Goal: Contribute content: Contribute content

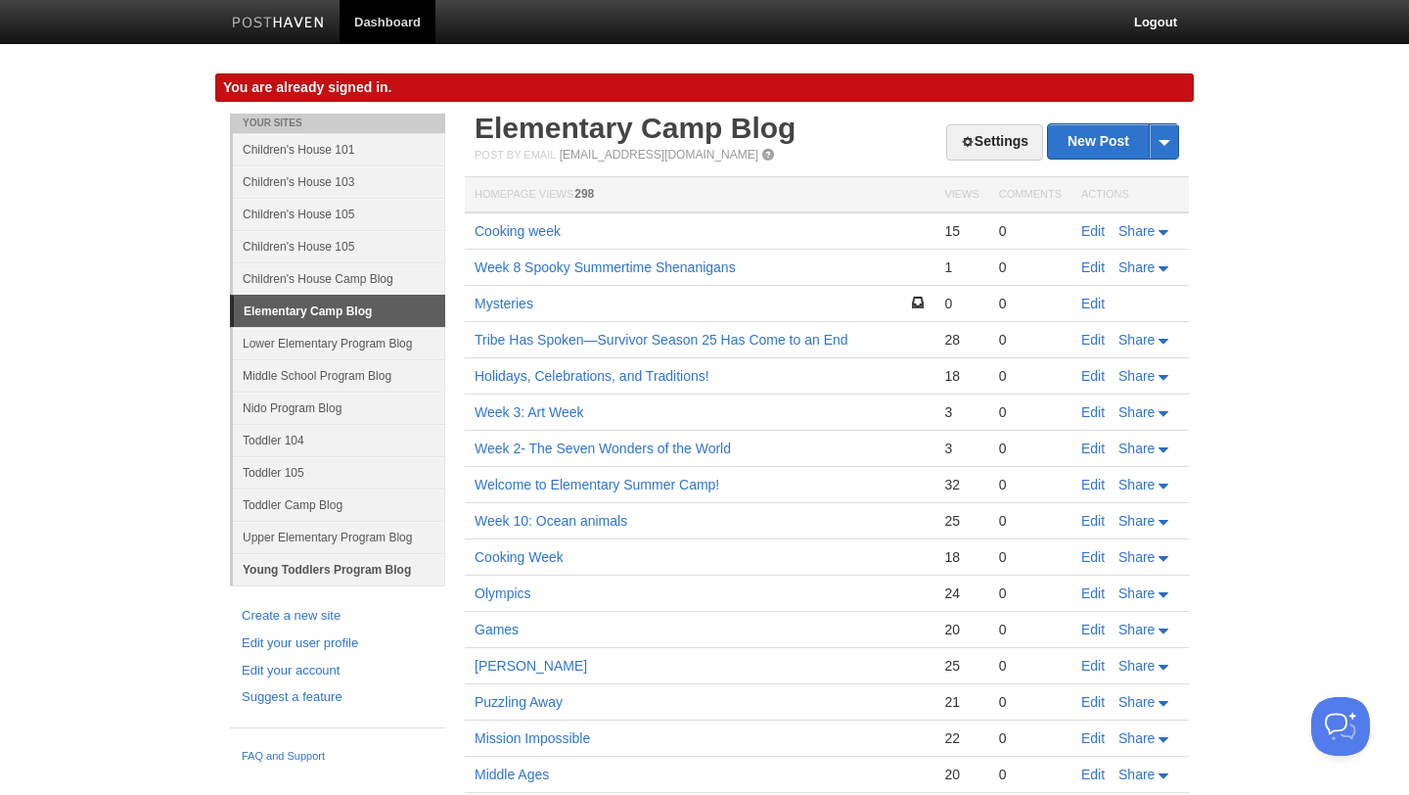
click at [287, 581] on link "Young Toddlers Program Blog" at bounding box center [339, 569] width 212 height 32
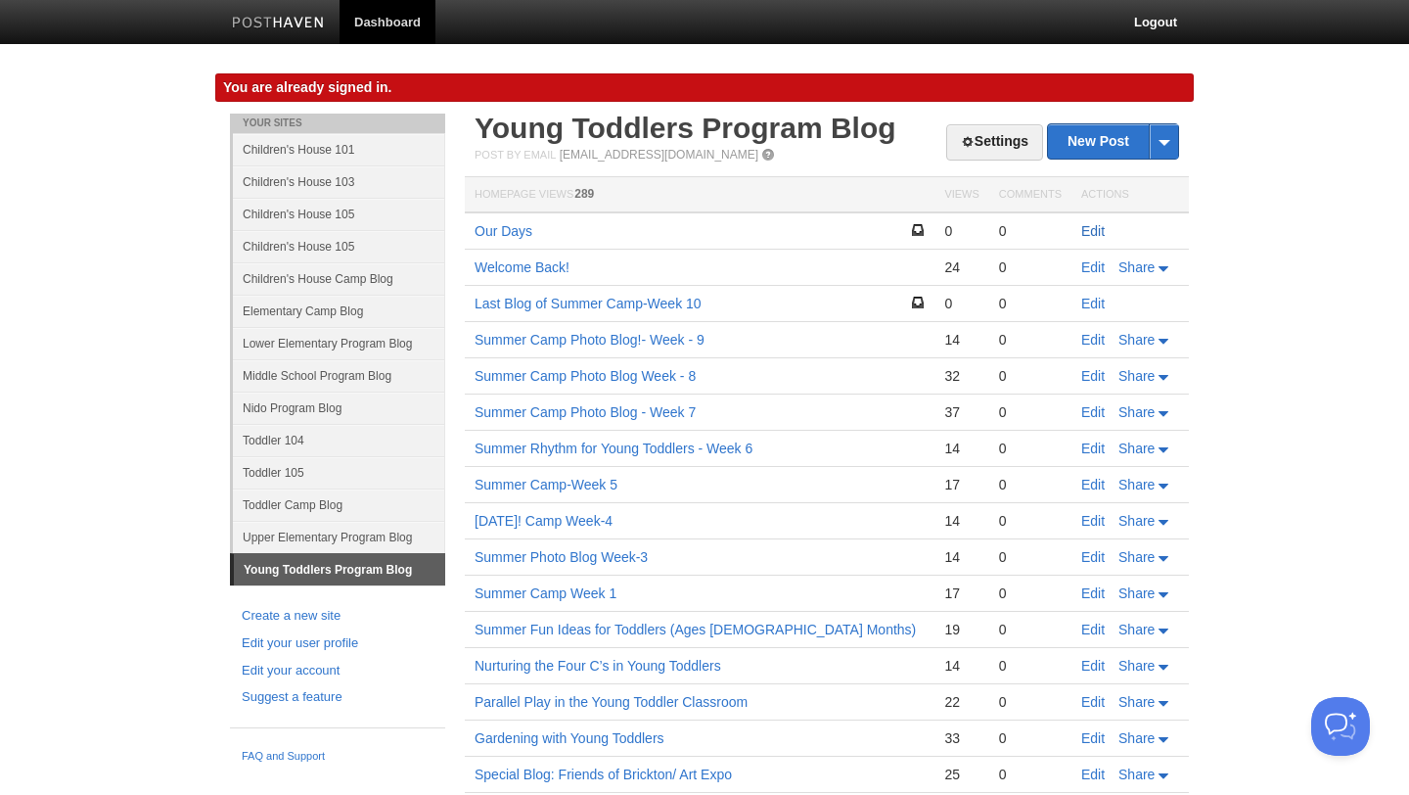
click at [1093, 231] on link "Edit" at bounding box center [1092, 231] width 23 height 16
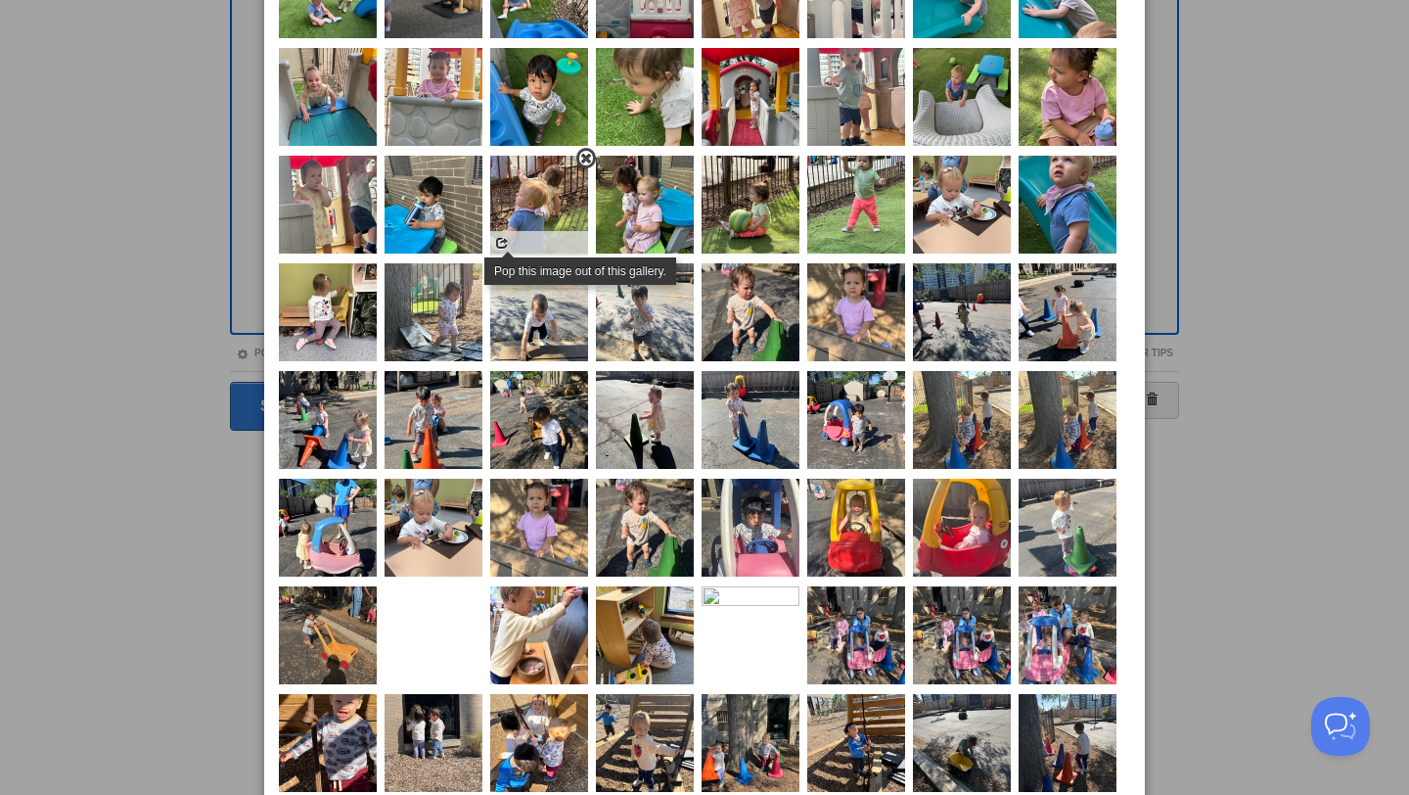
scroll to position [368, 0]
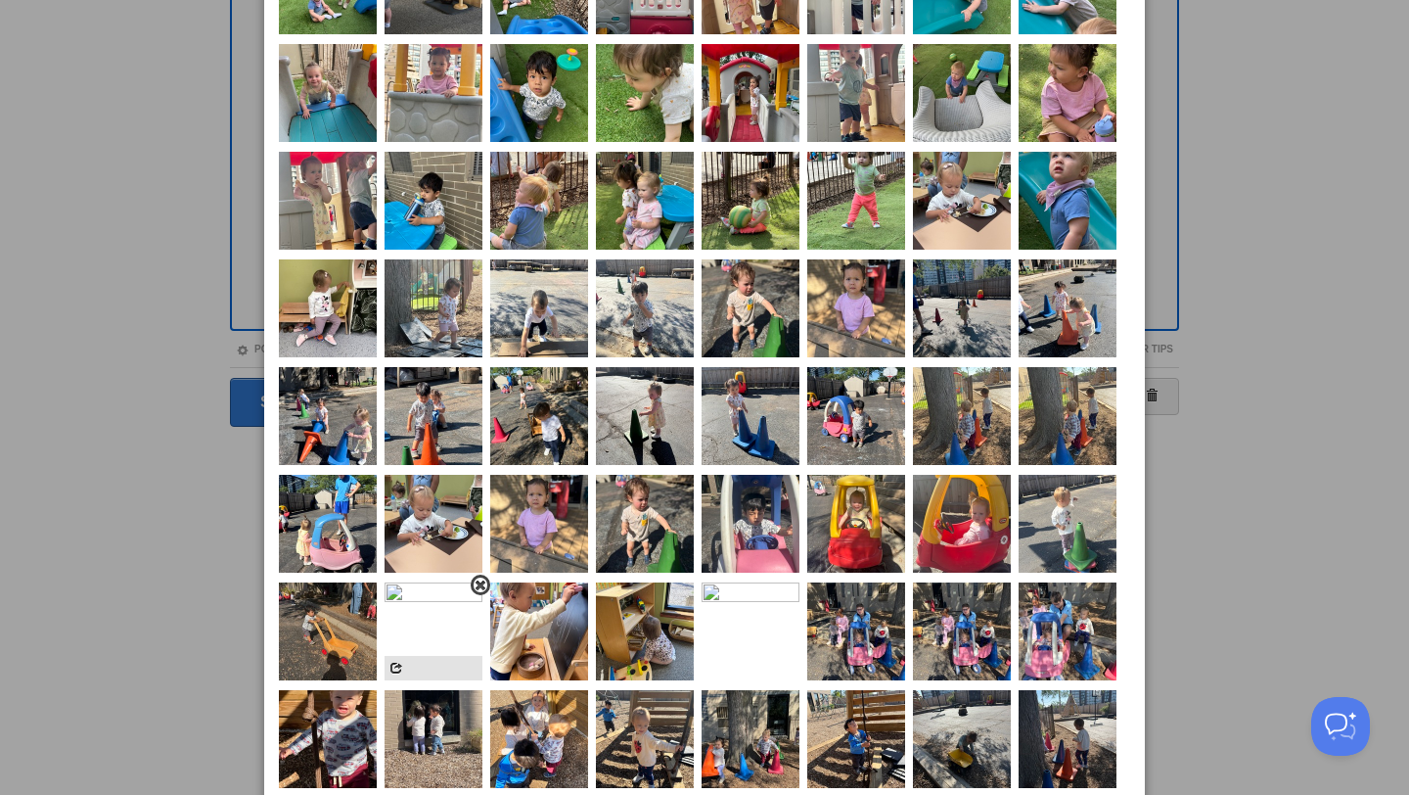
click at [478, 588] on span at bounding box center [481, 585] width 14 height 14
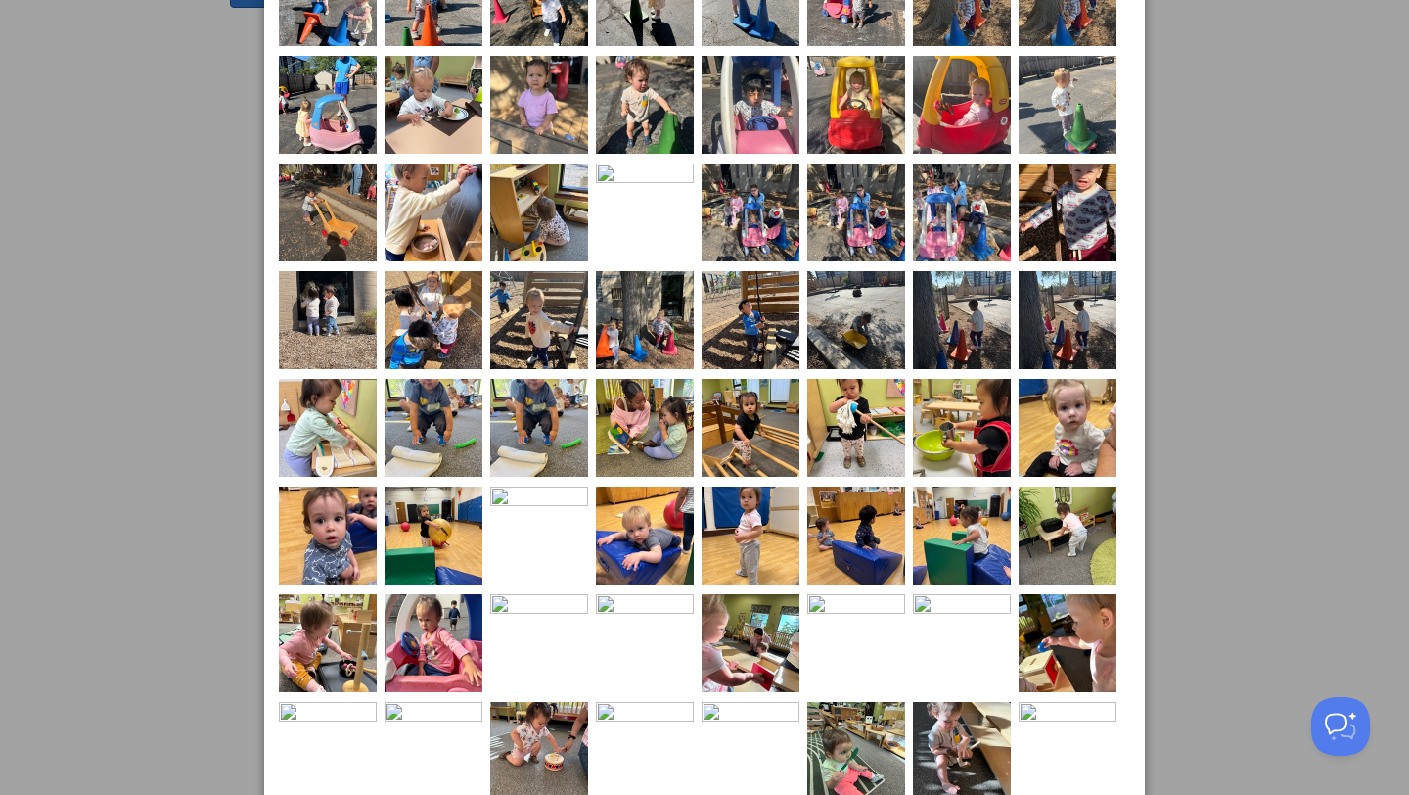
scroll to position [790, 0]
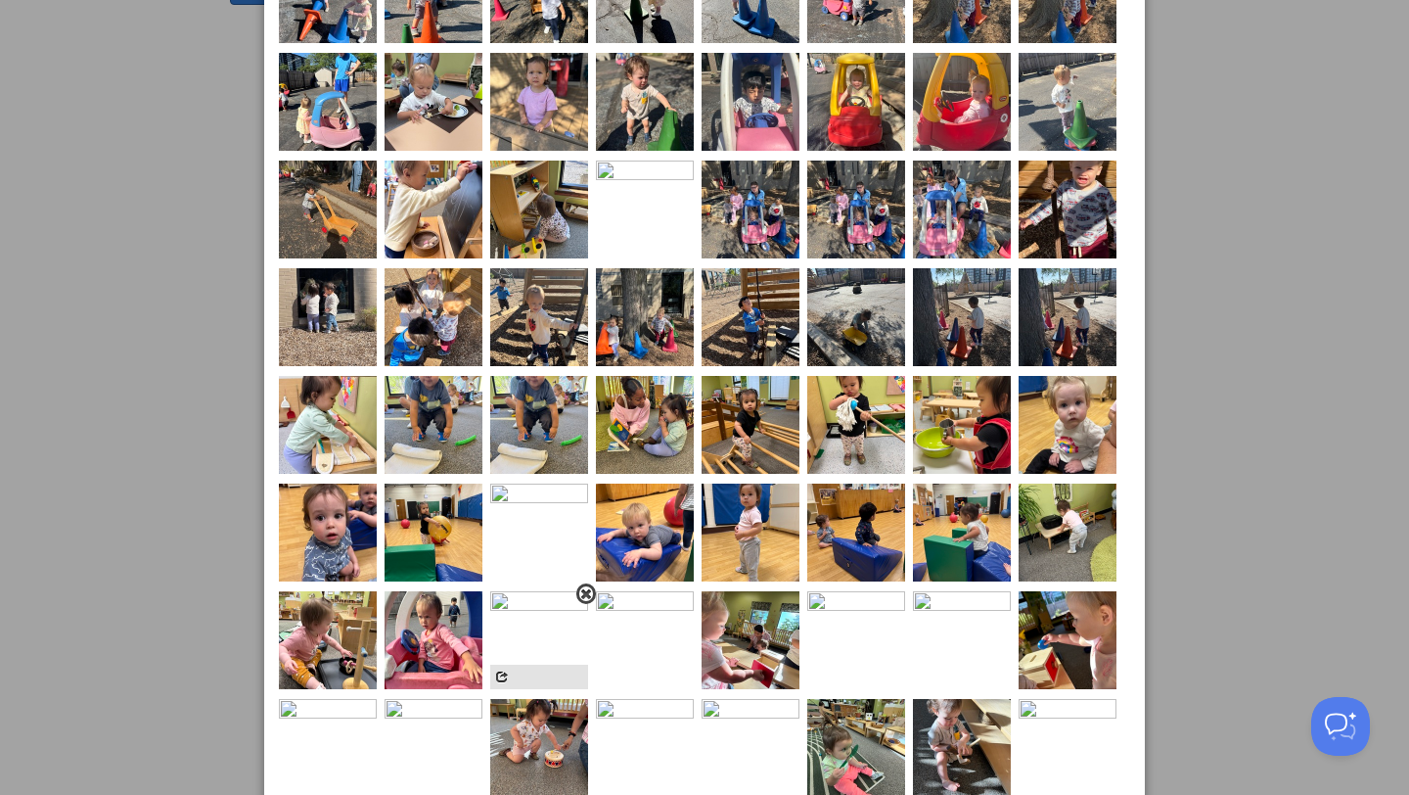
click at [580, 598] on span at bounding box center [586, 594] width 14 height 14
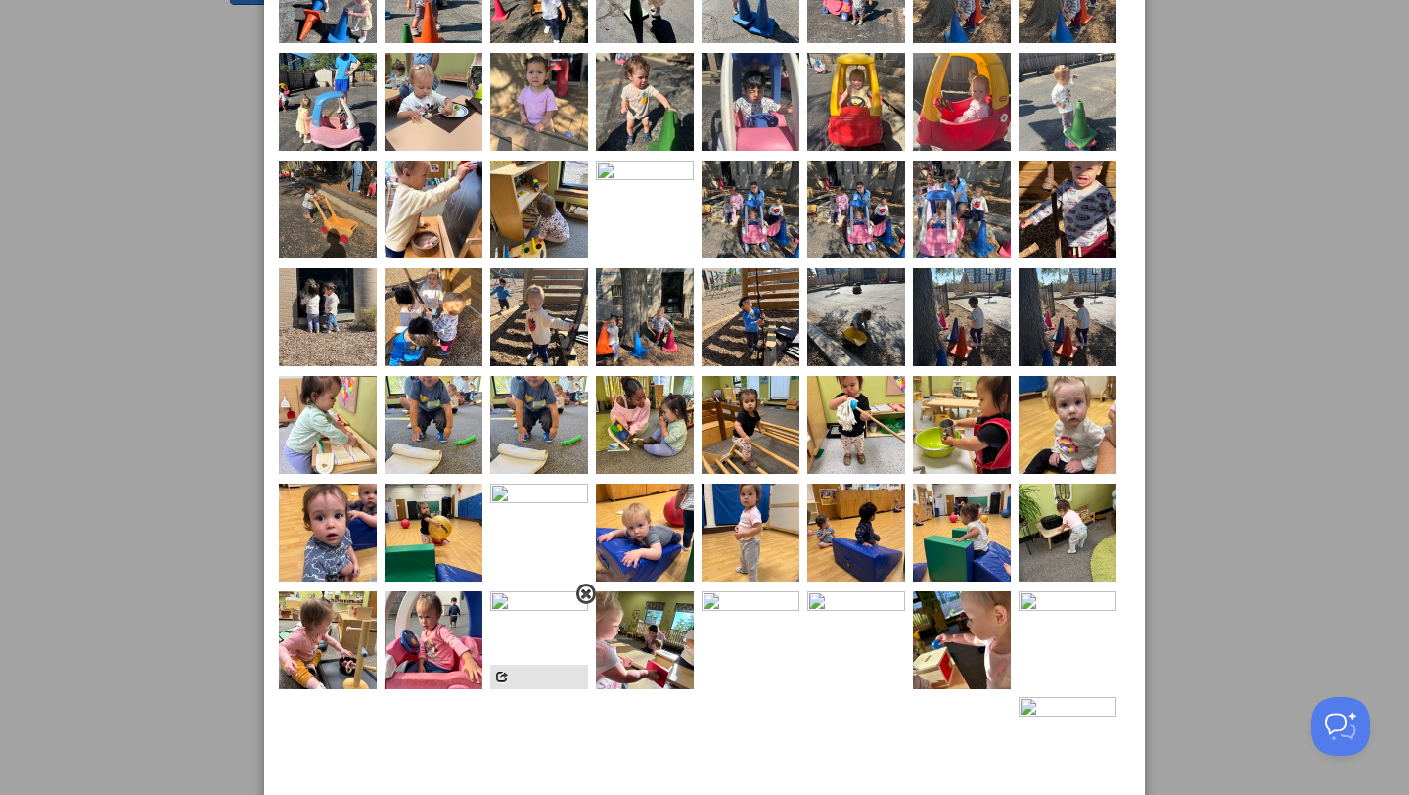
click at [579, 591] on span at bounding box center [586, 594] width 14 height 14
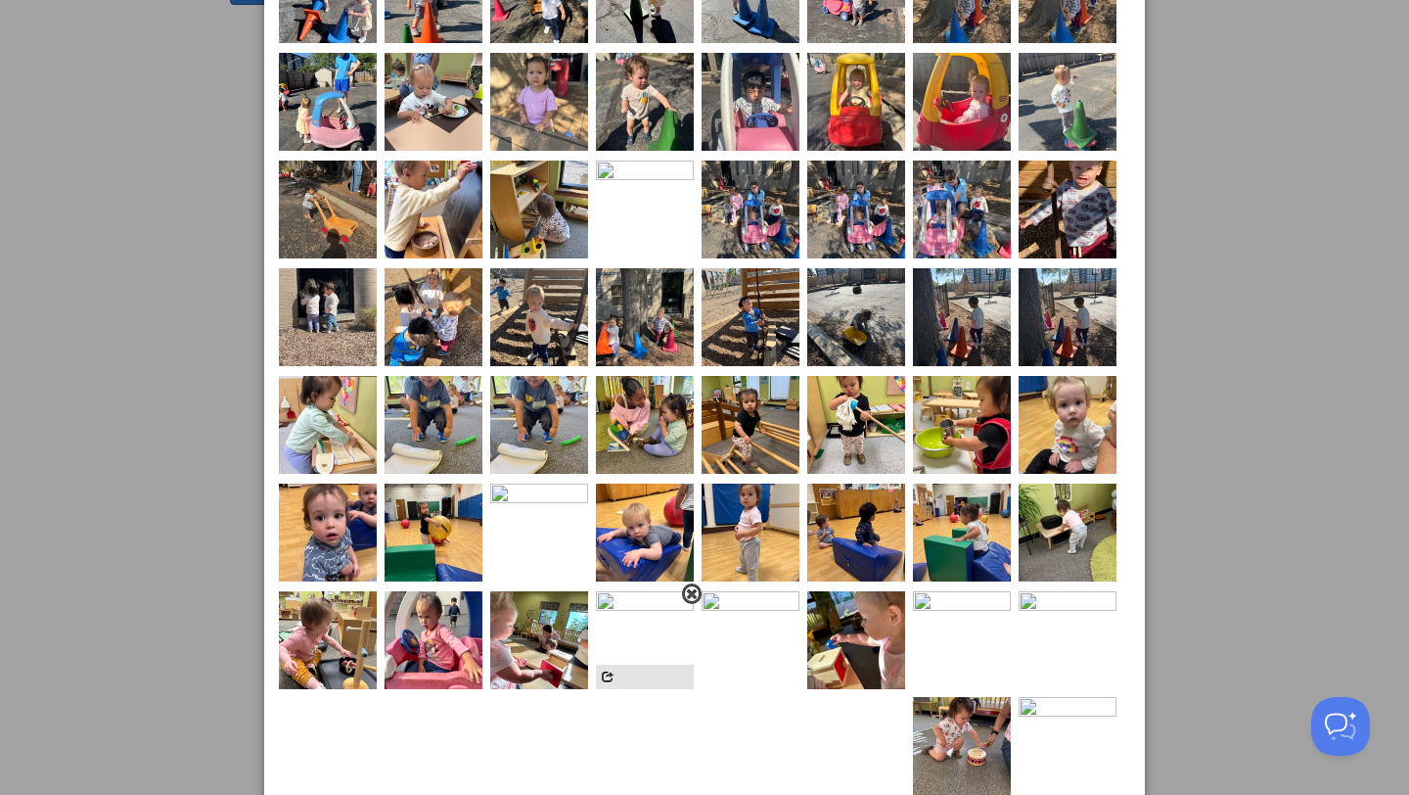
click at [691, 594] on span at bounding box center [692, 594] width 14 height 14
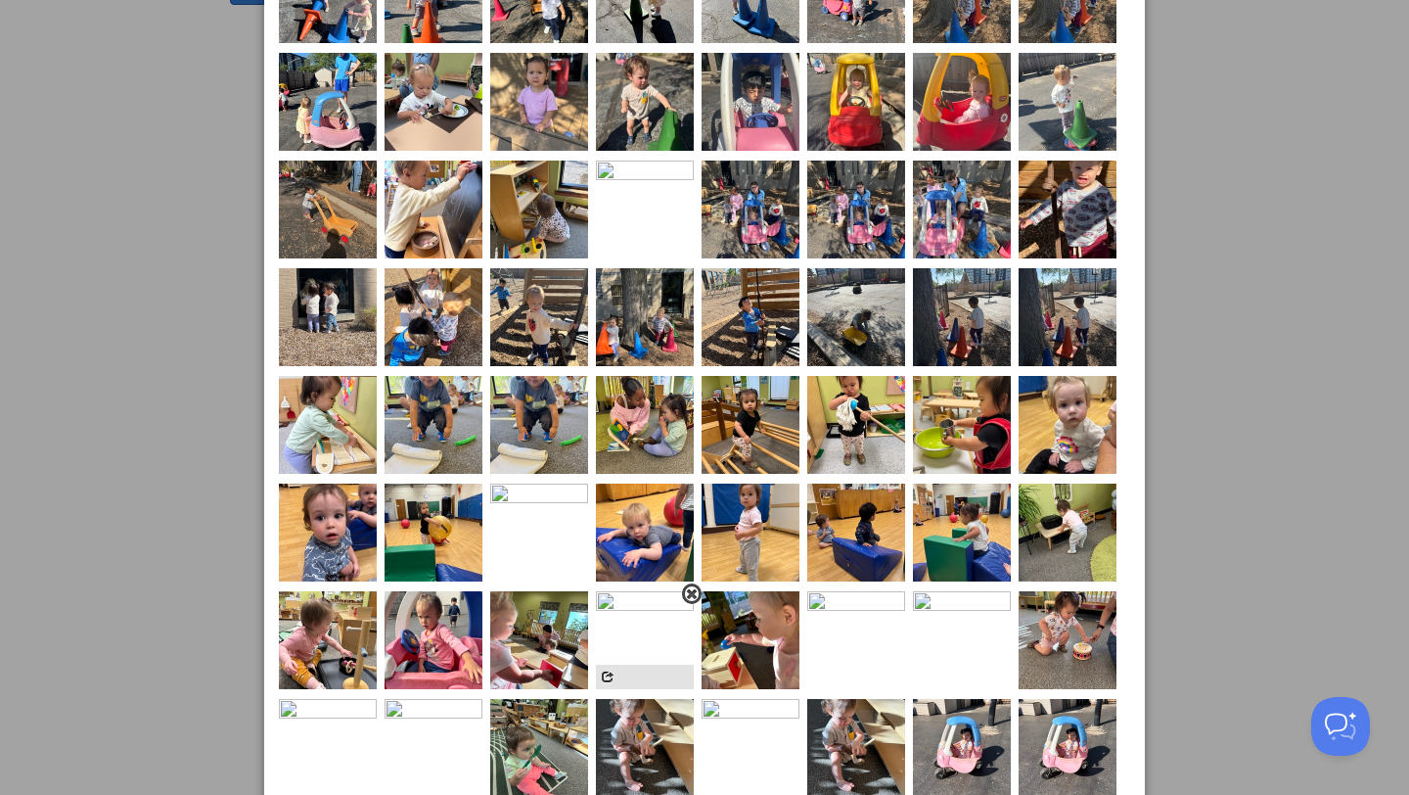
click at [687, 598] on span at bounding box center [692, 594] width 14 height 14
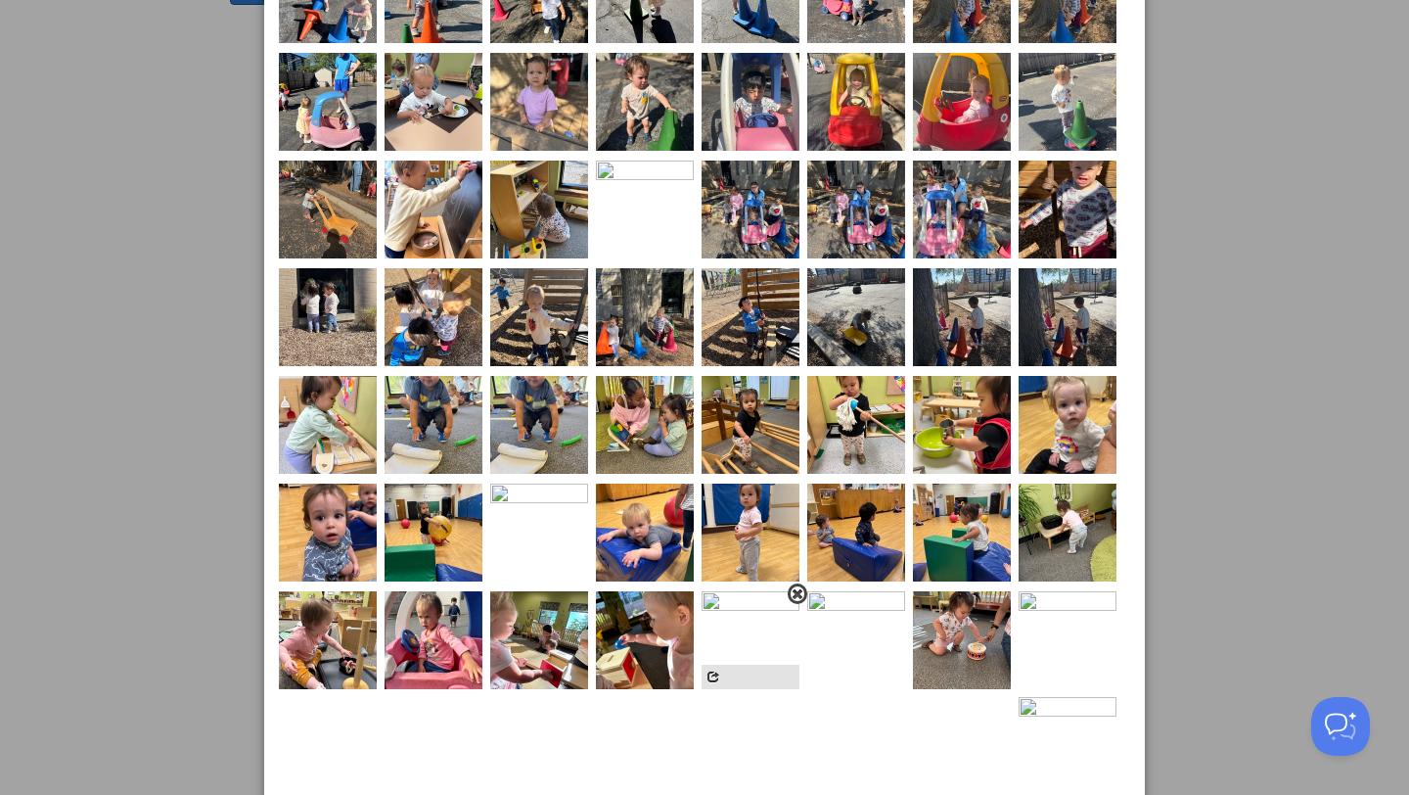
click at [798, 594] on span at bounding box center [798, 594] width 14 height 14
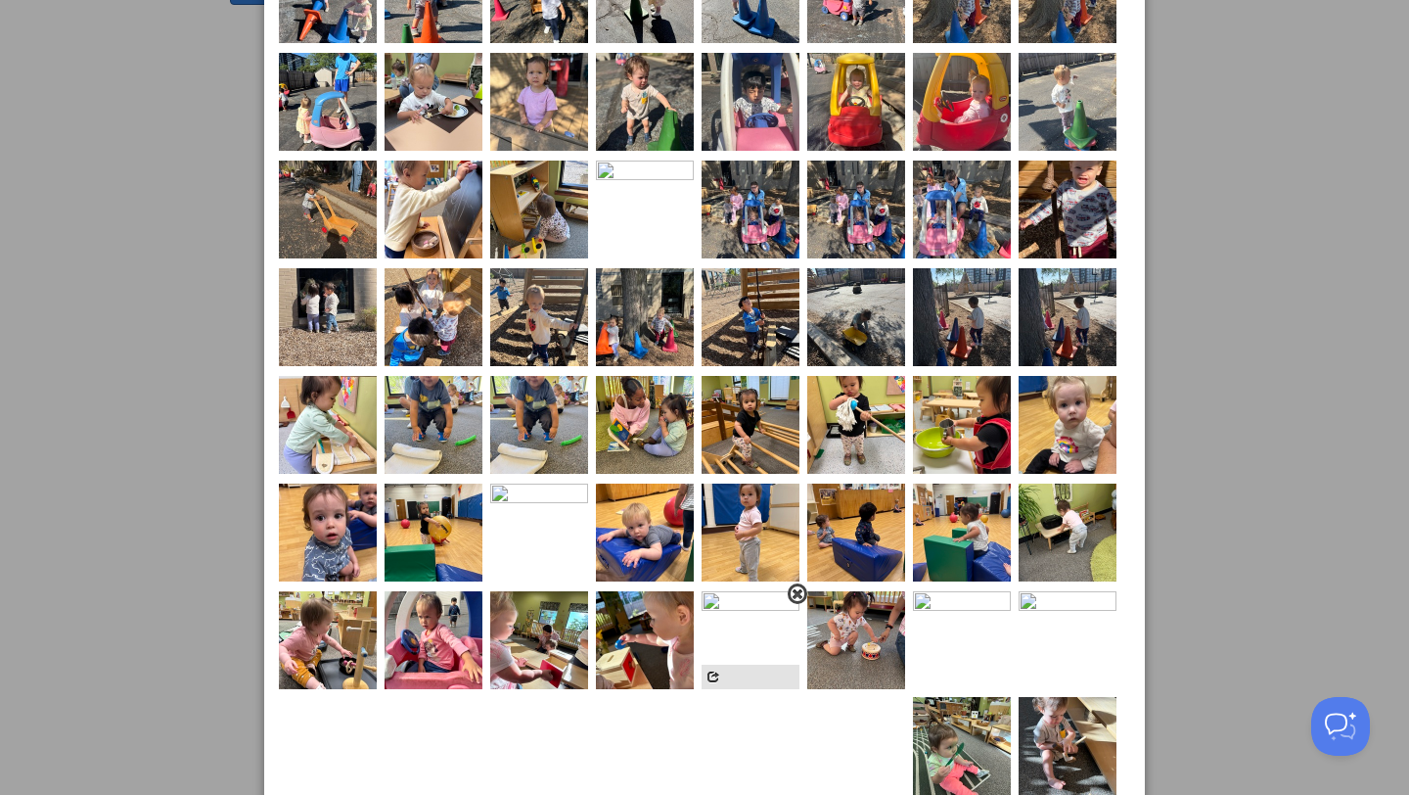
click at [801, 590] on span at bounding box center [798, 594] width 14 height 14
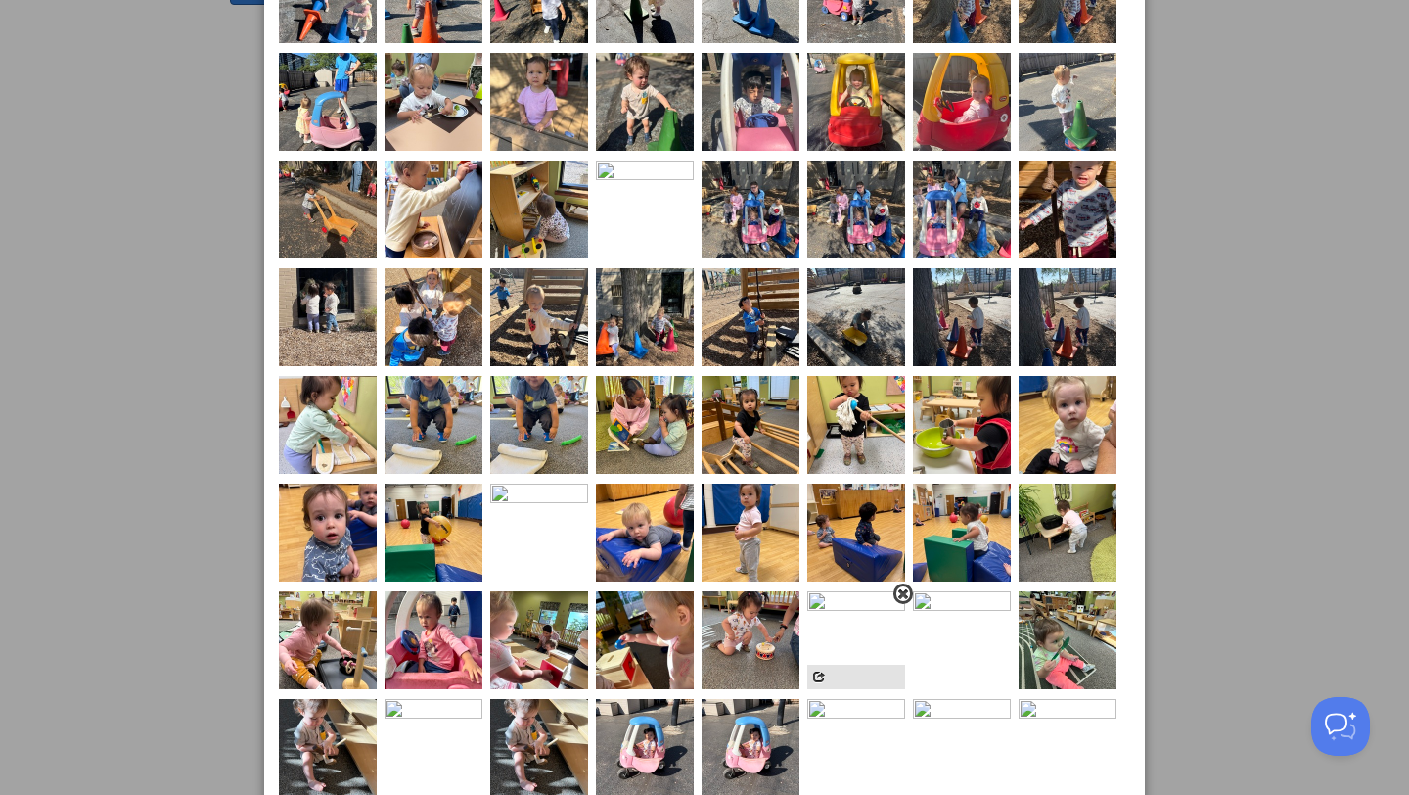
click at [904, 595] on span at bounding box center [903, 594] width 14 height 14
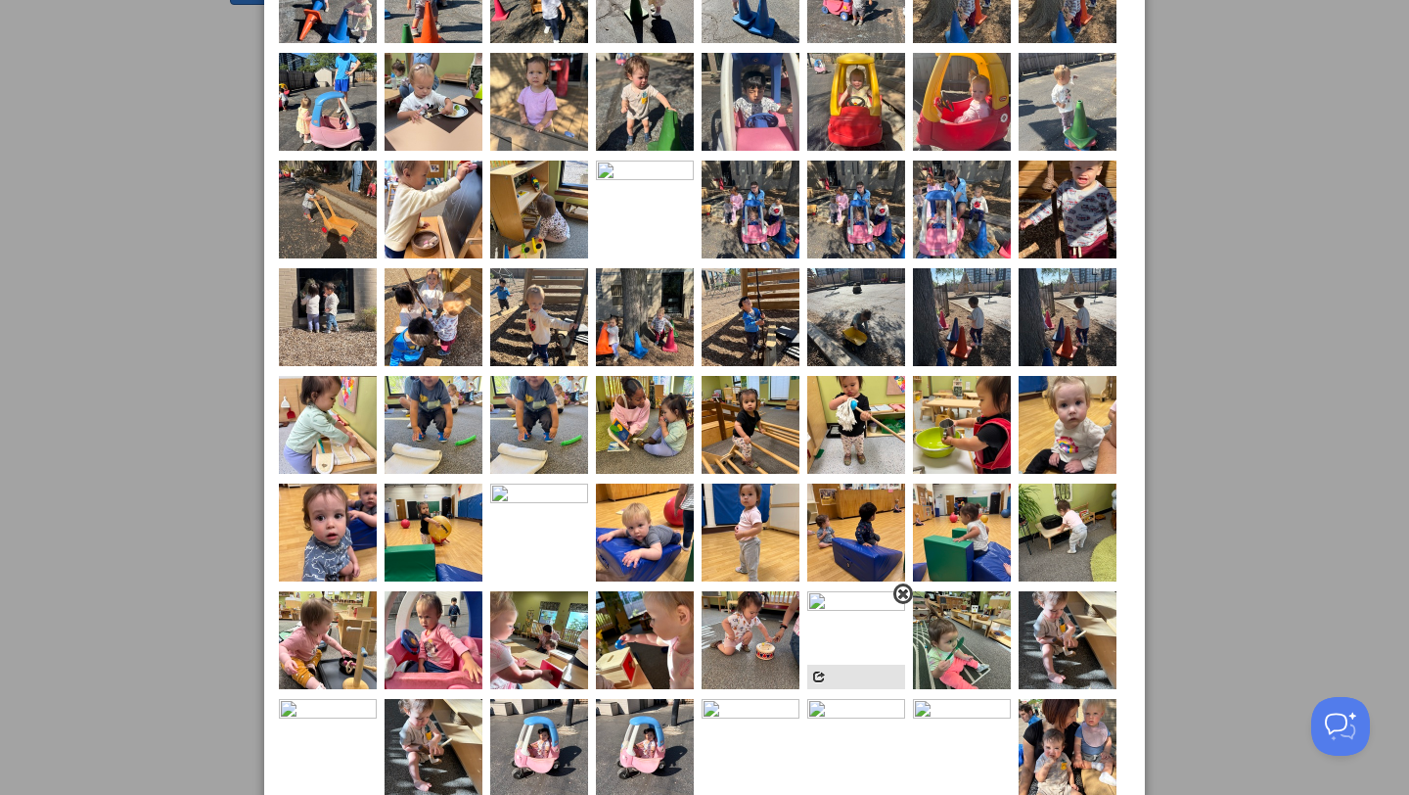
click at [900, 600] on span at bounding box center [903, 594] width 14 height 14
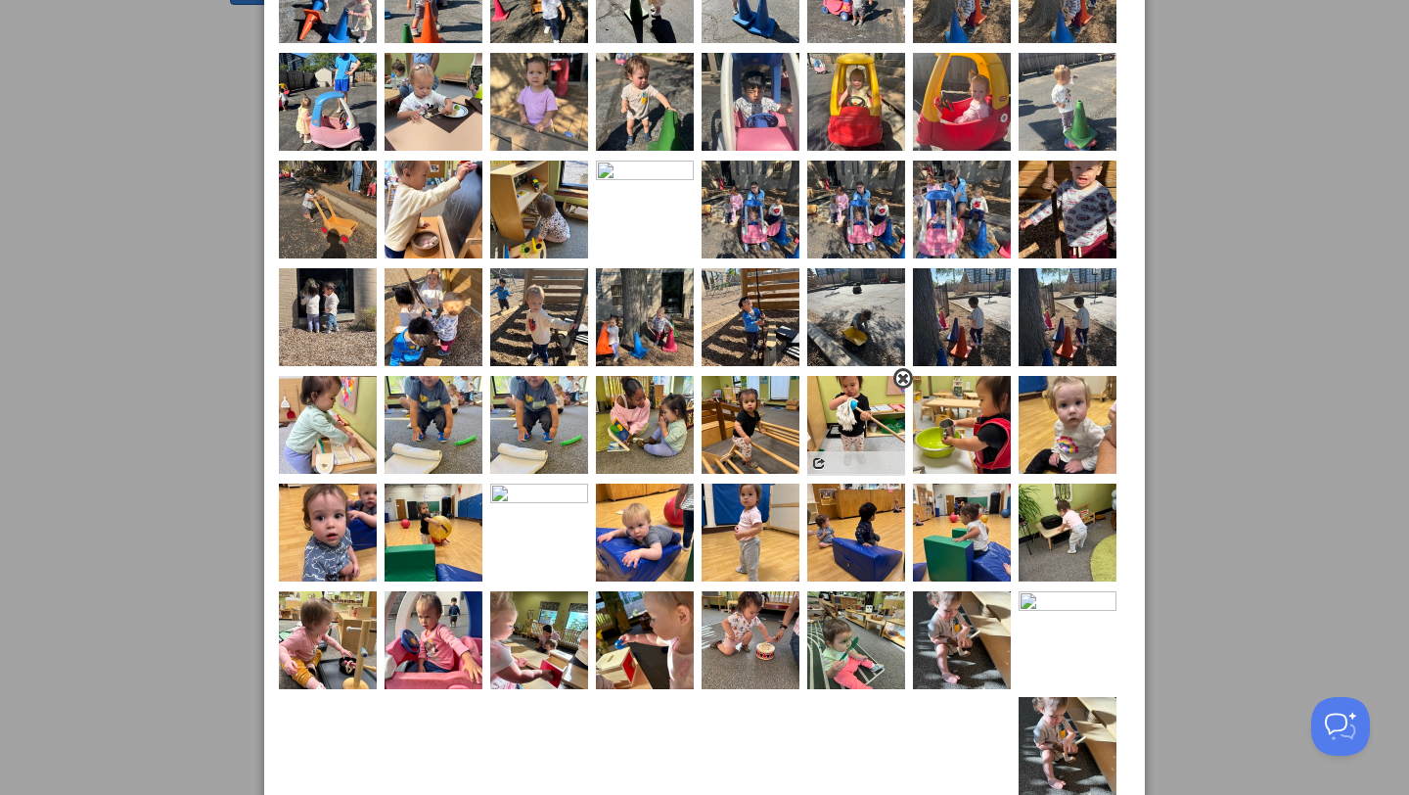
scroll to position [953, 0]
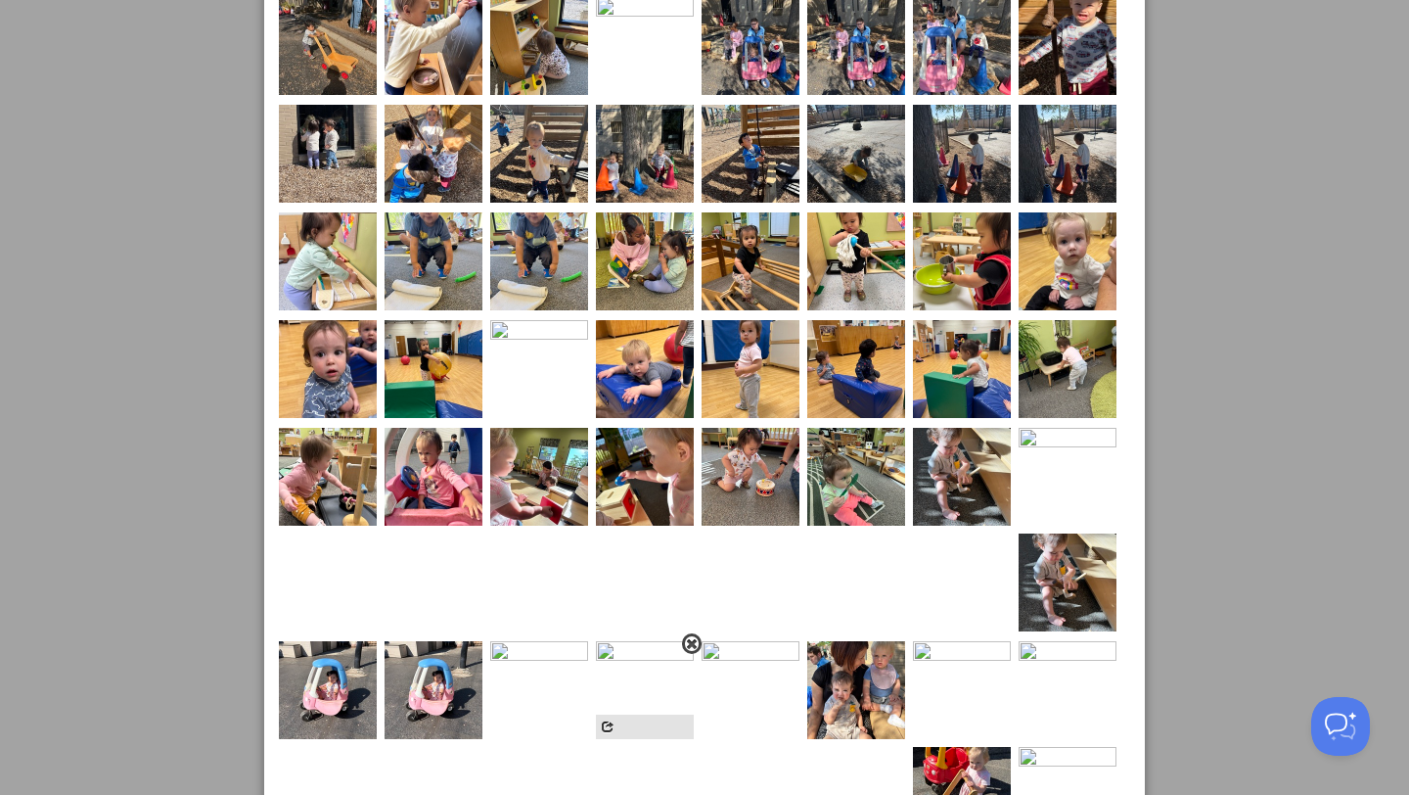
click at [699, 637] on span at bounding box center [692, 644] width 14 height 14
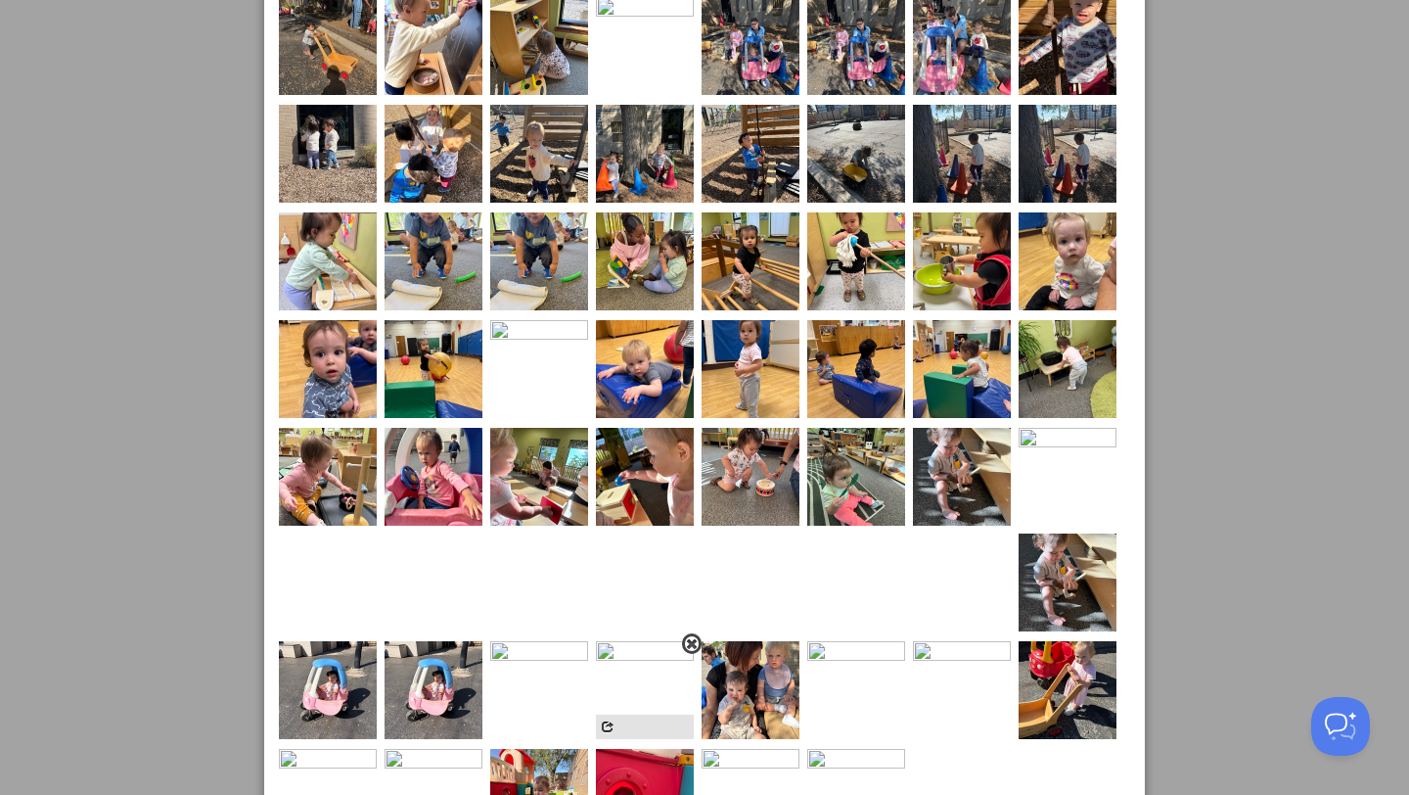
click at [699, 637] on span at bounding box center [692, 644] width 14 height 14
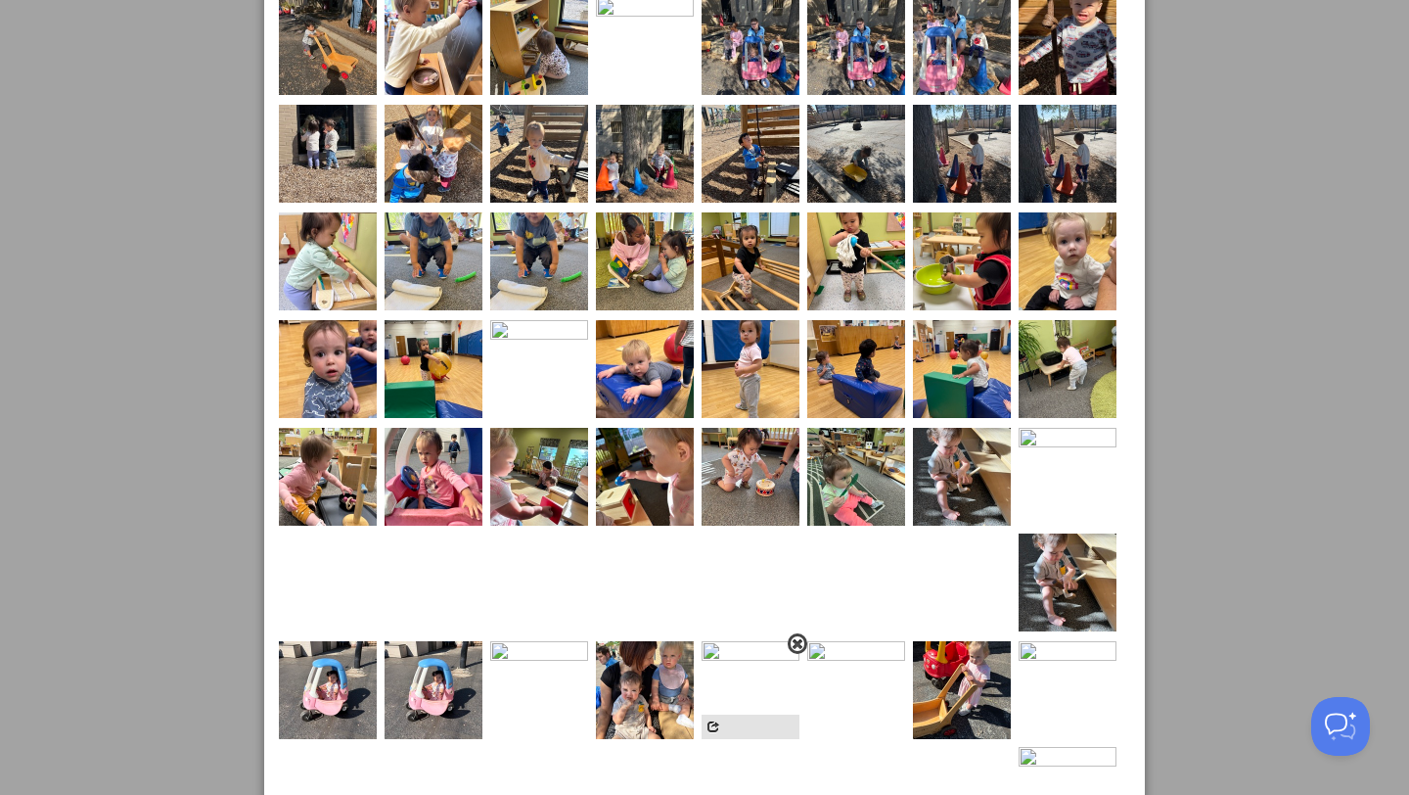
click at [804, 637] on span at bounding box center [798, 644] width 14 height 14
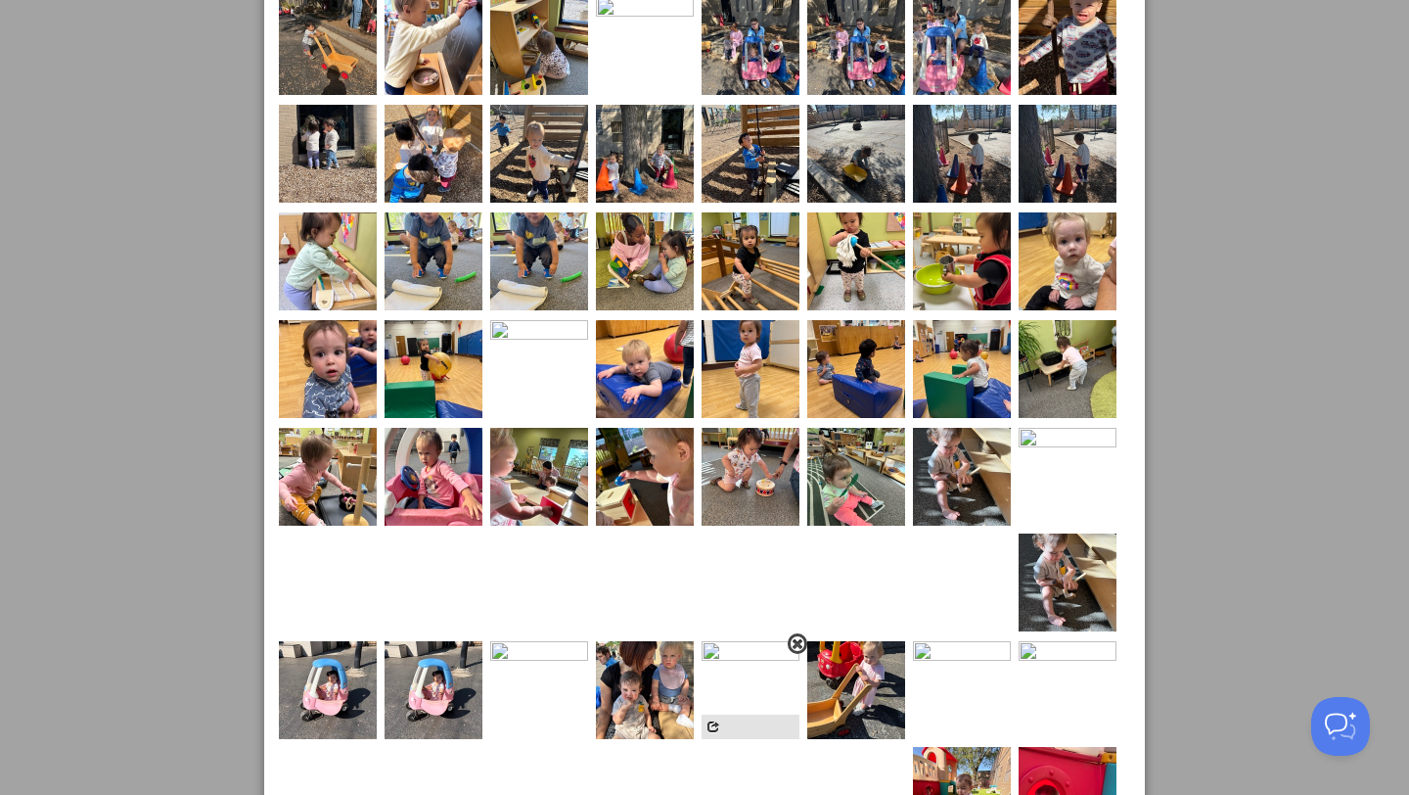
click at [804, 637] on span at bounding box center [798, 644] width 14 height 14
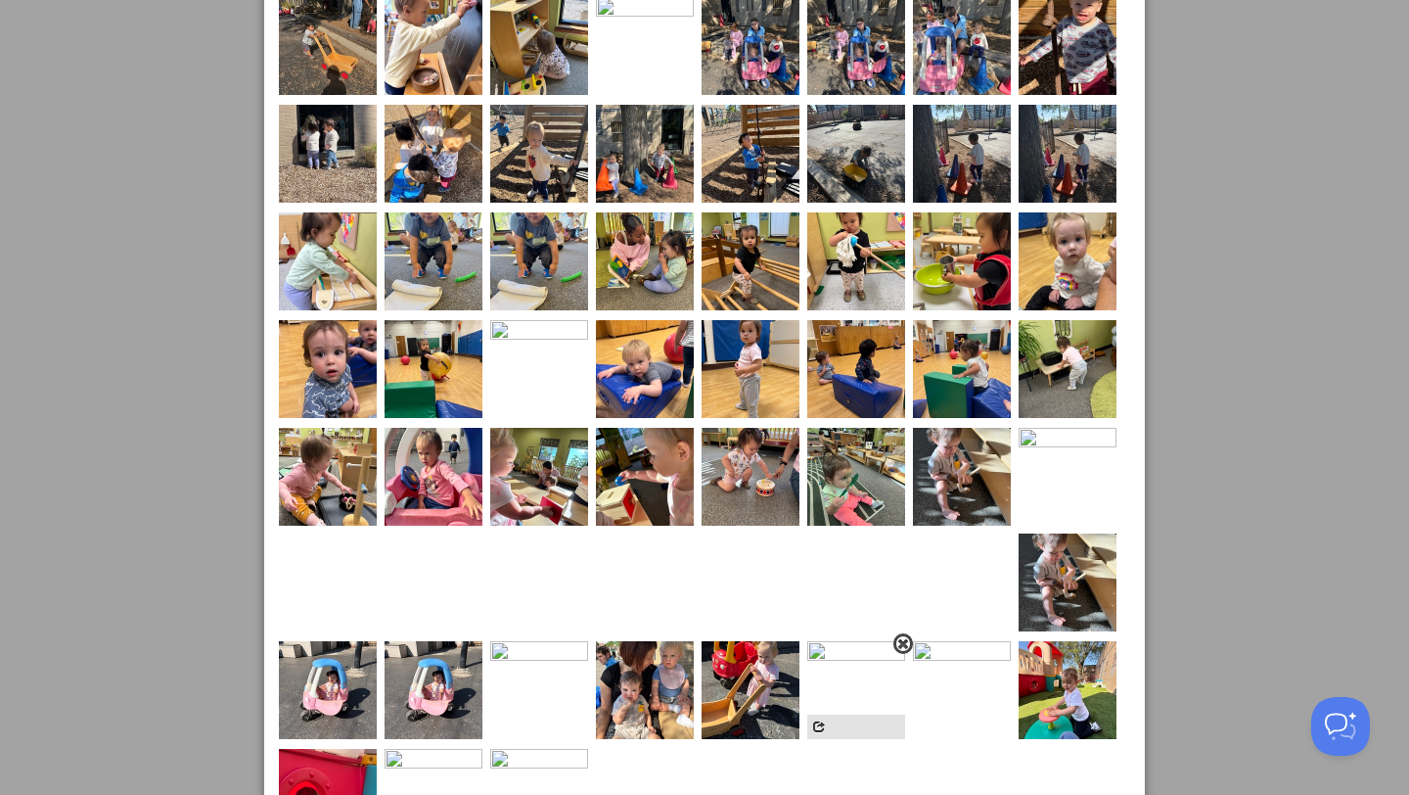
click at [910, 637] on span at bounding box center [903, 644] width 14 height 14
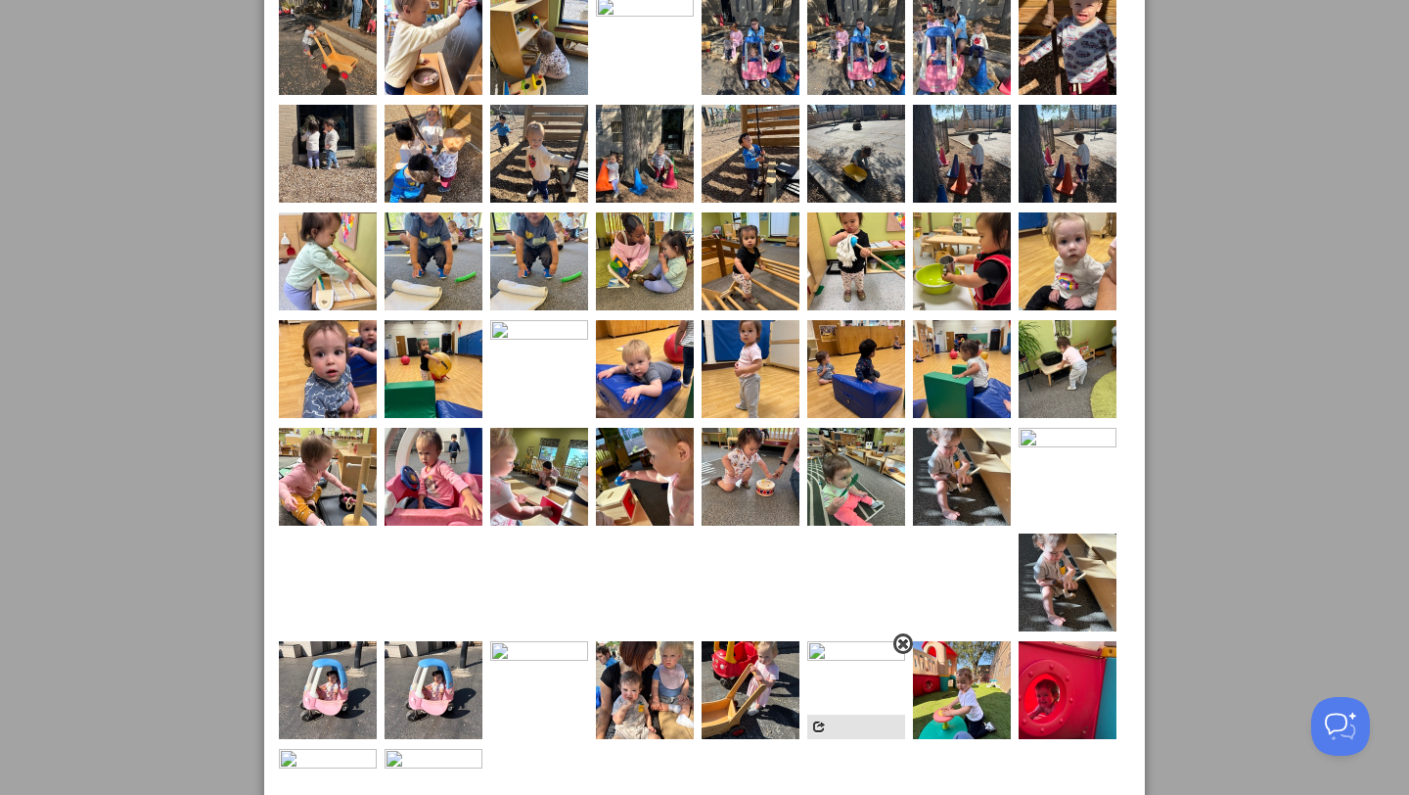
click at [910, 637] on span at bounding box center [903, 644] width 14 height 14
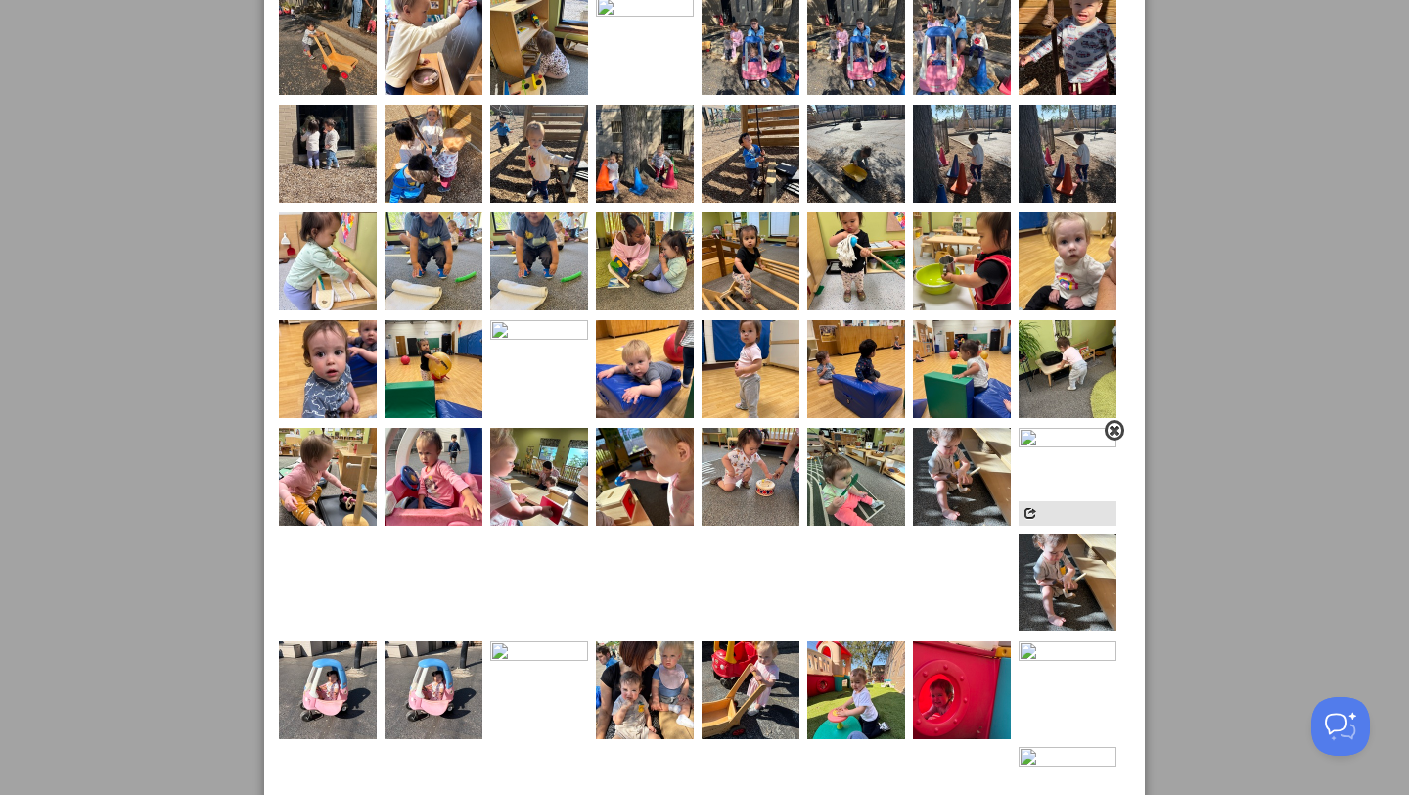
click at [1118, 433] on span at bounding box center [1115, 431] width 14 height 14
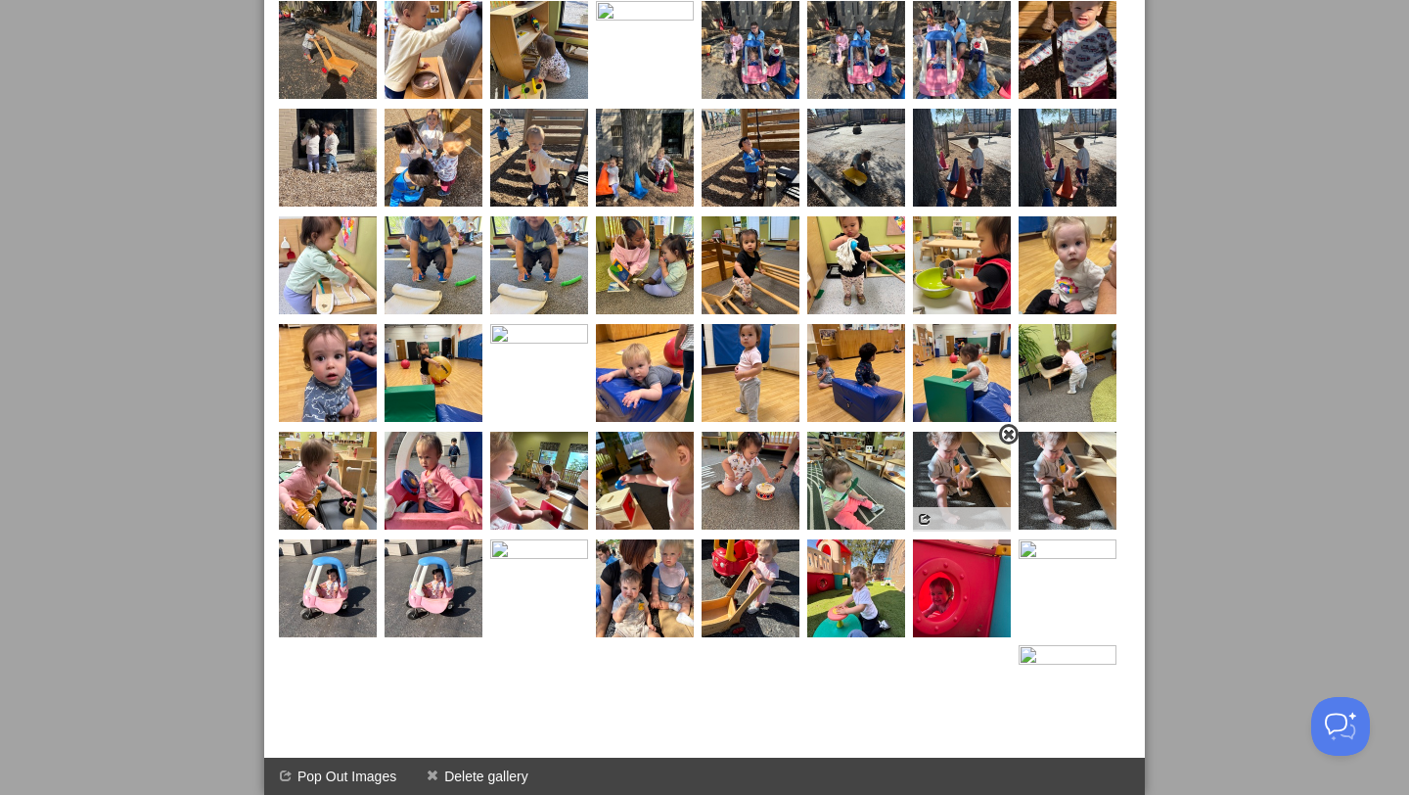
scroll to position [949, 0]
click at [579, 549] on span at bounding box center [586, 542] width 14 height 14
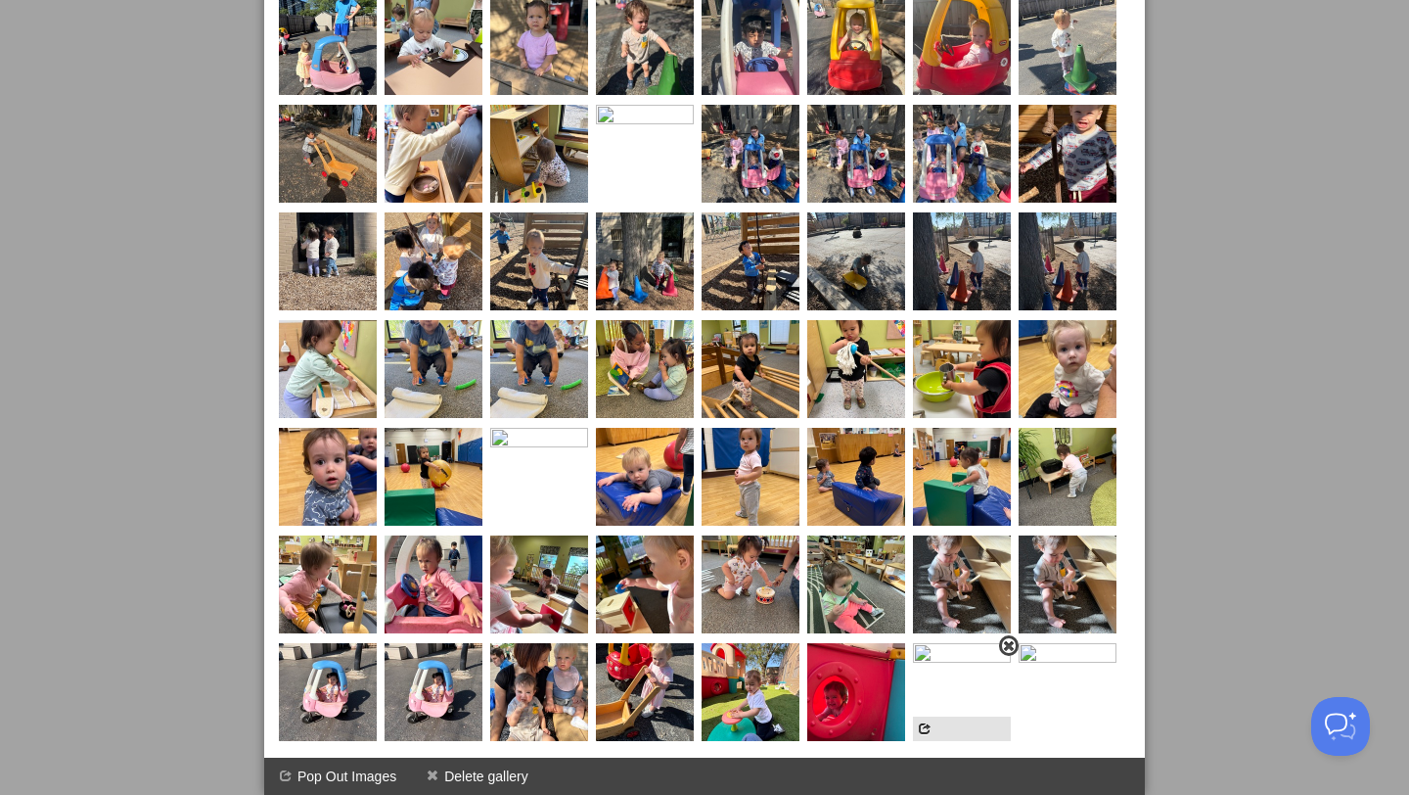
click at [1002, 644] on span at bounding box center [1009, 646] width 14 height 14
click at [1002, 651] on span at bounding box center [1009, 646] width 14 height 14
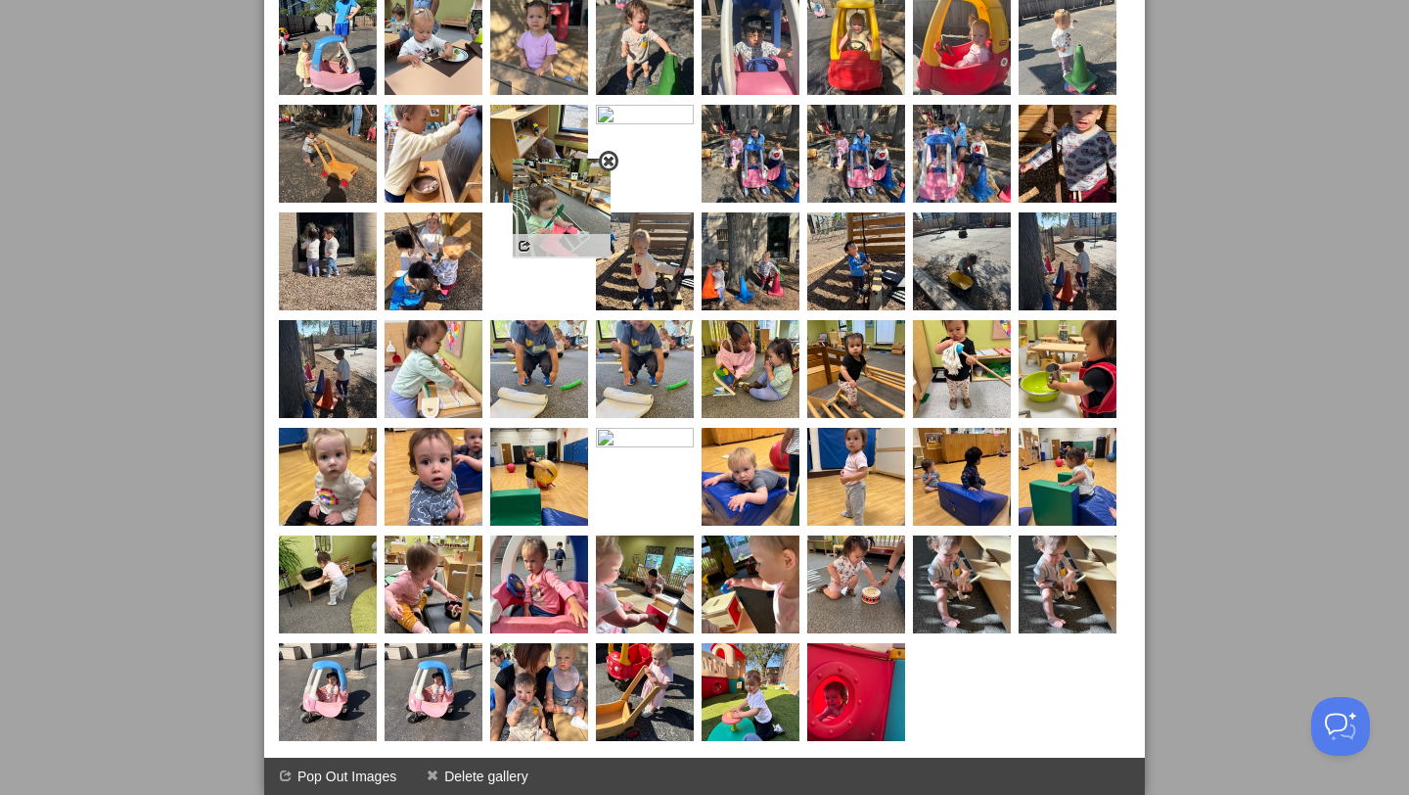
drag, startPoint x: 858, startPoint y: 575, endPoint x: 525, endPoint y: 155, distance: 537.0
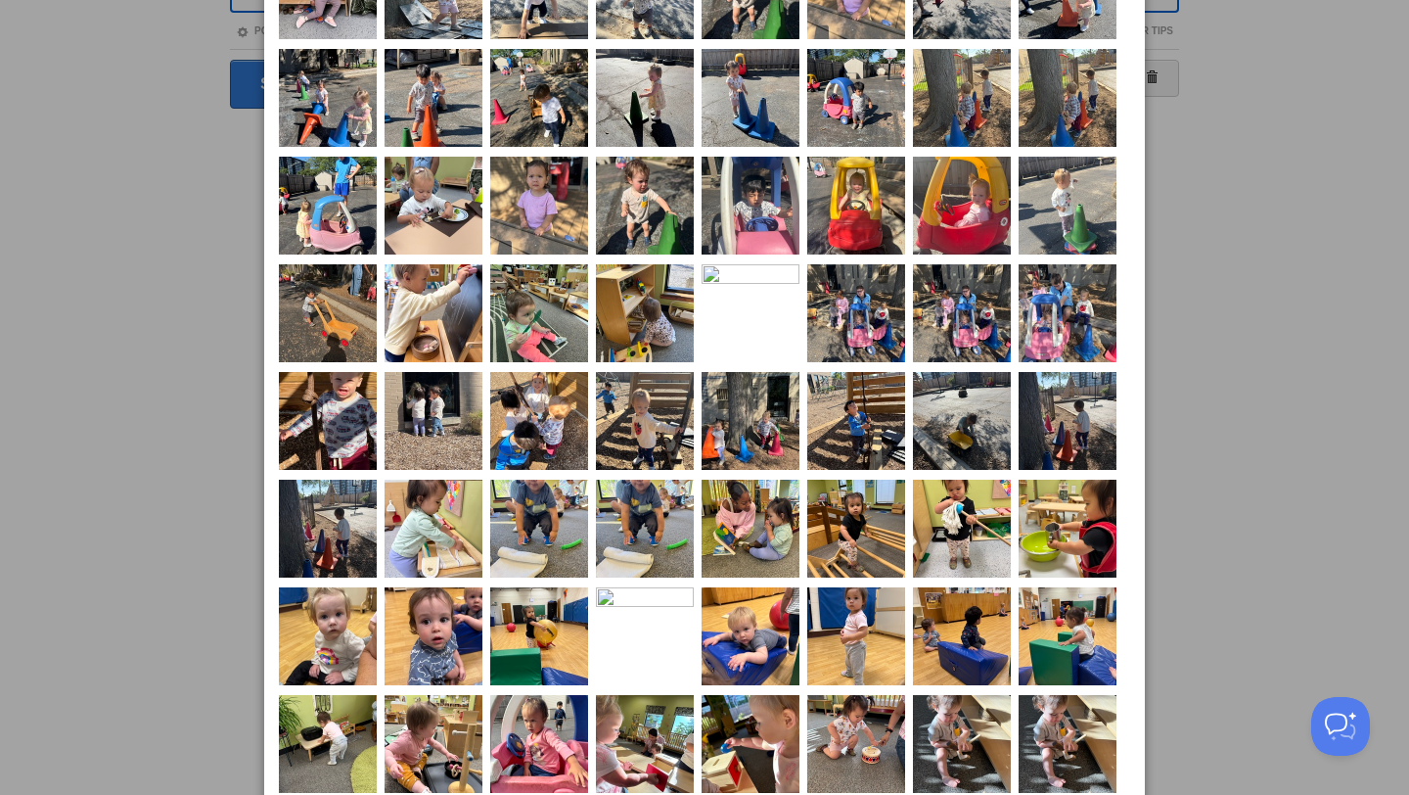
scroll to position [619, 0]
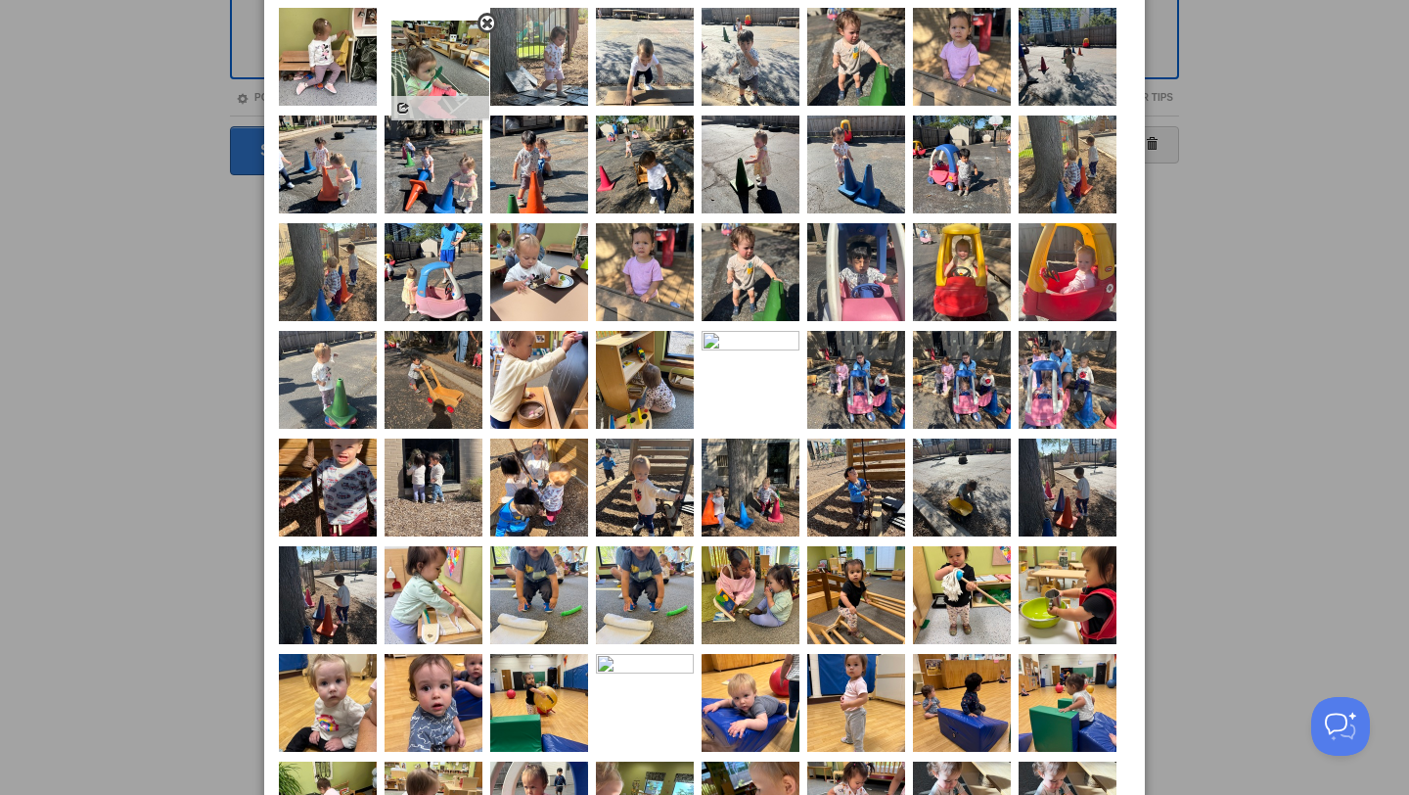
drag, startPoint x: 542, startPoint y: 367, endPoint x: 443, endPoint y: 57, distance: 325.6
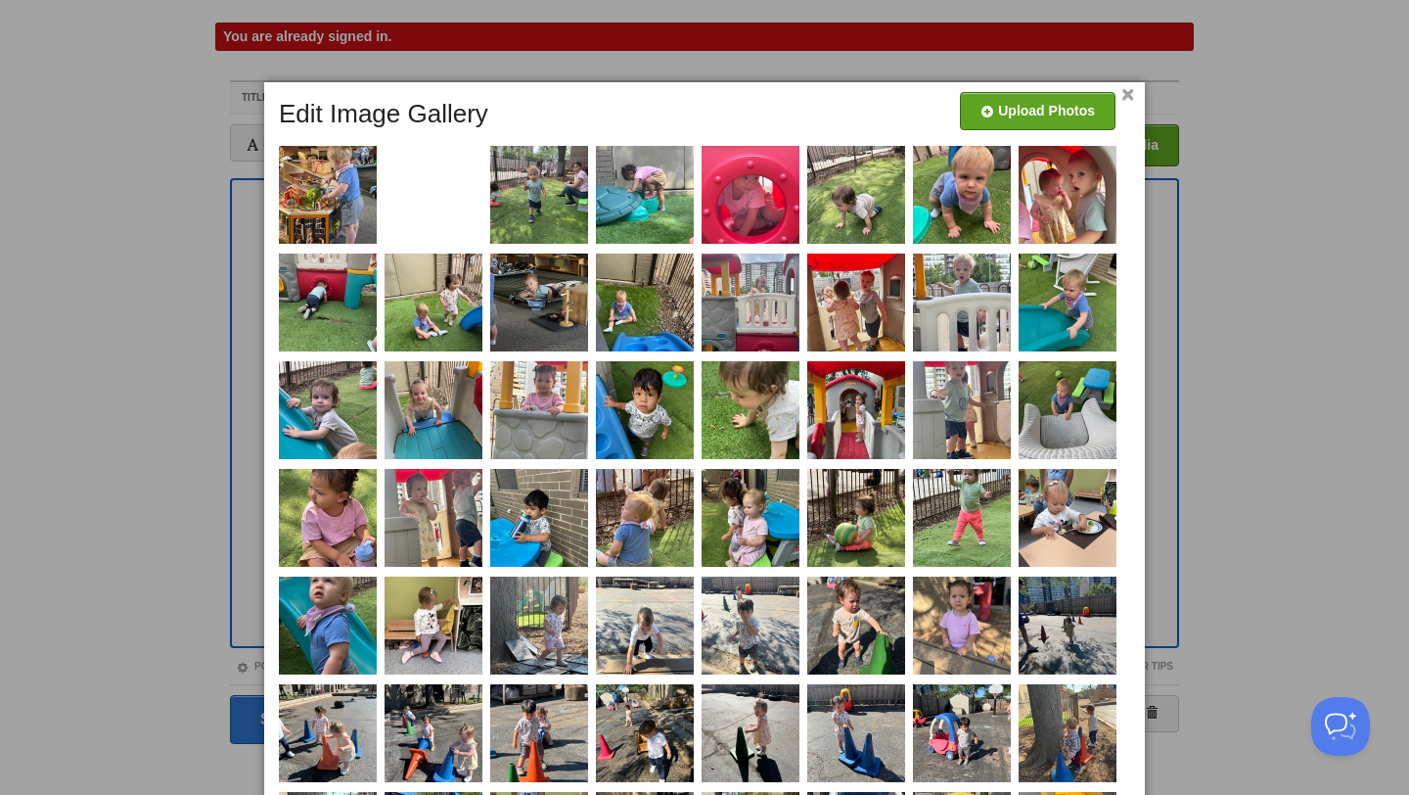
scroll to position [0, 0]
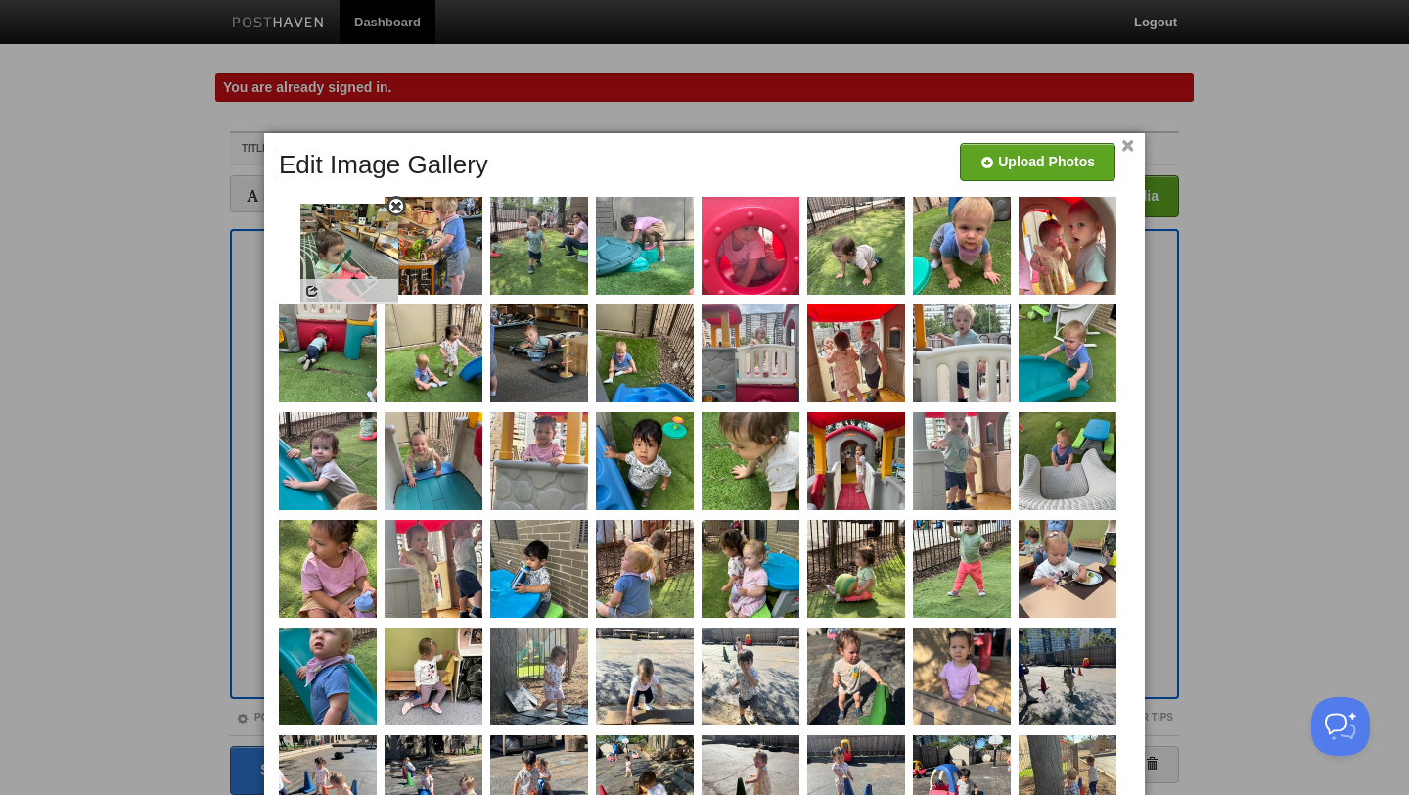
drag, startPoint x: 416, startPoint y: 500, endPoint x: 332, endPoint y: 264, distance: 250.4
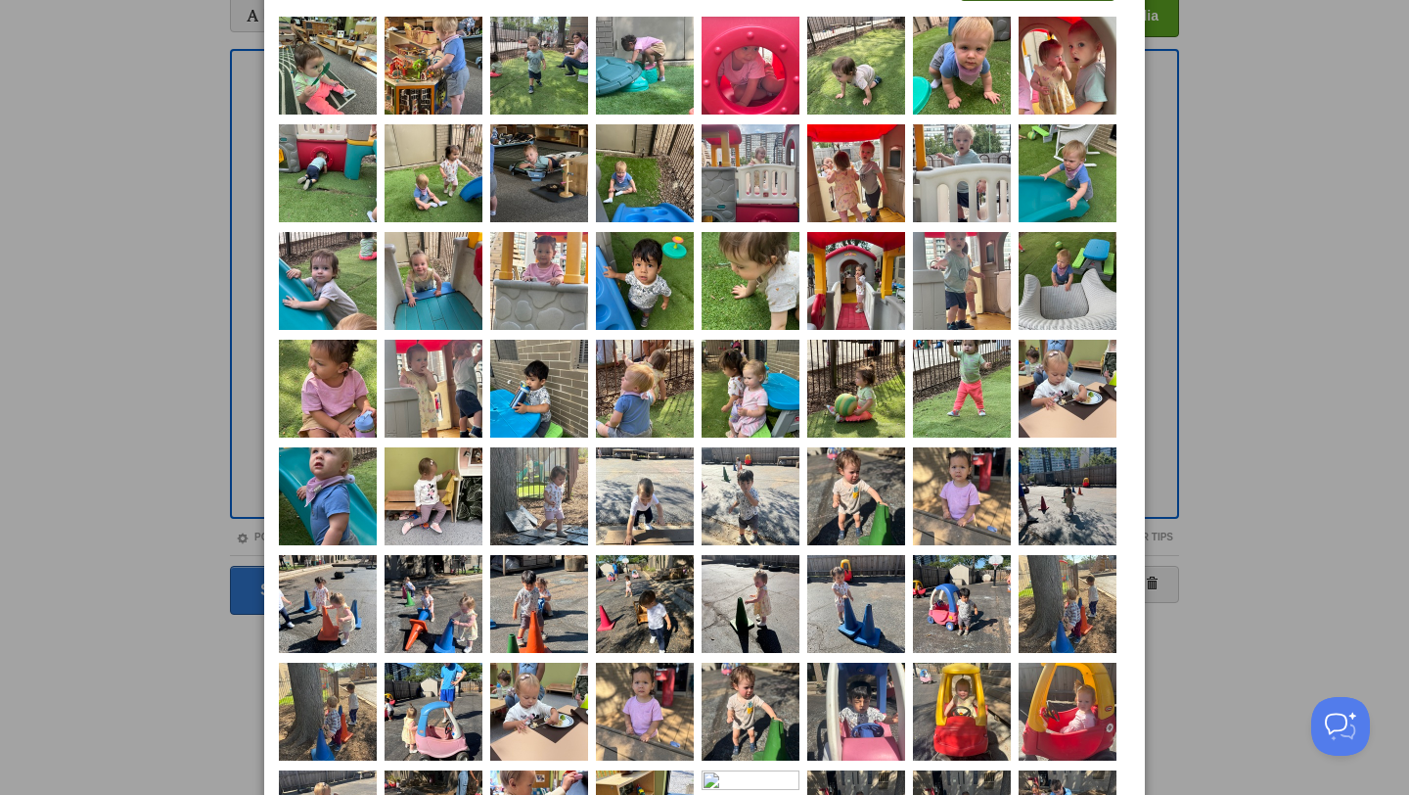
scroll to position [10, 0]
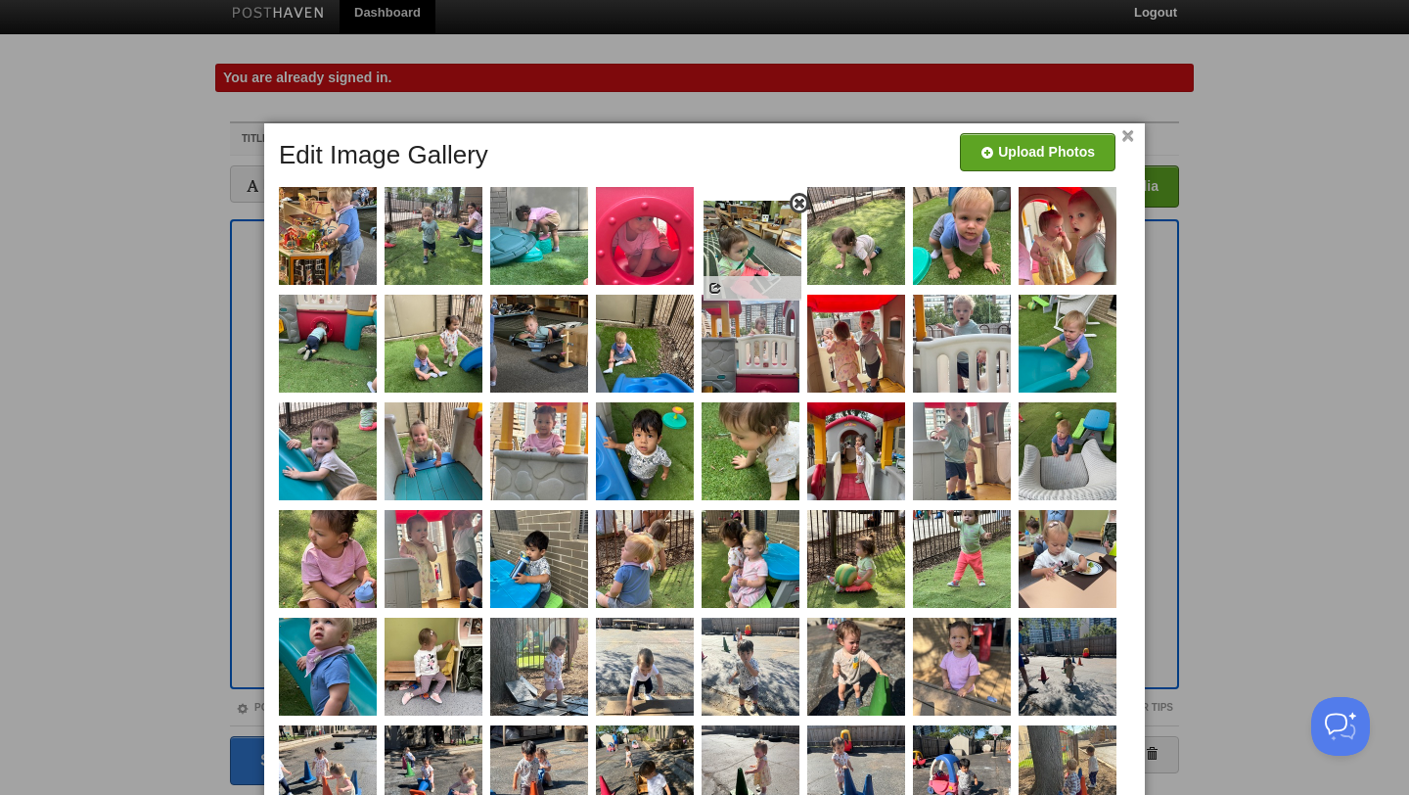
drag, startPoint x: 352, startPoint y: 247, endPoint x: 775, endPoint y: 258, distance: 422.9
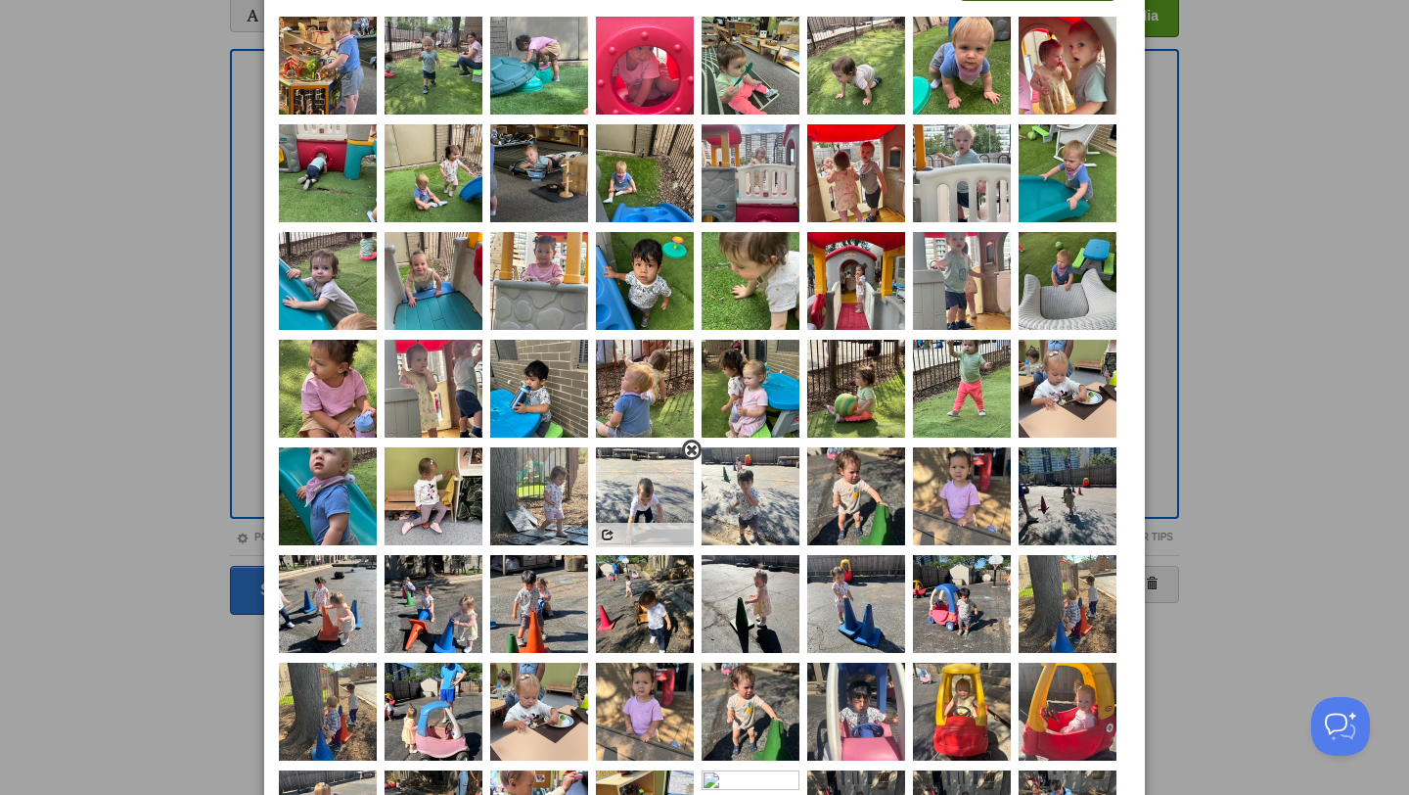
scroll to position [182, 0]
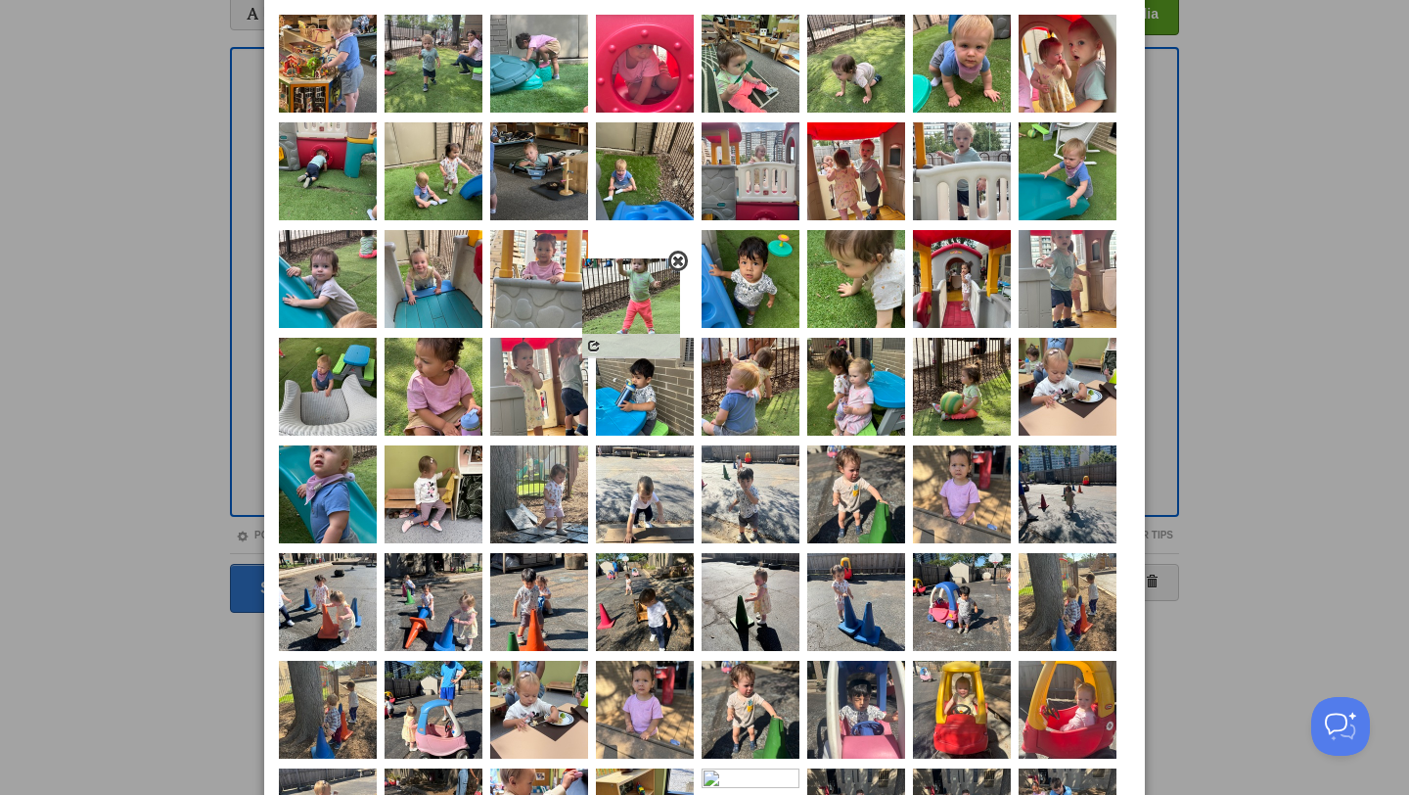
drag, startPoint x: 983, startPoint y: 401, endPoint x: 653, endPoint y: 321, distance: 340.3
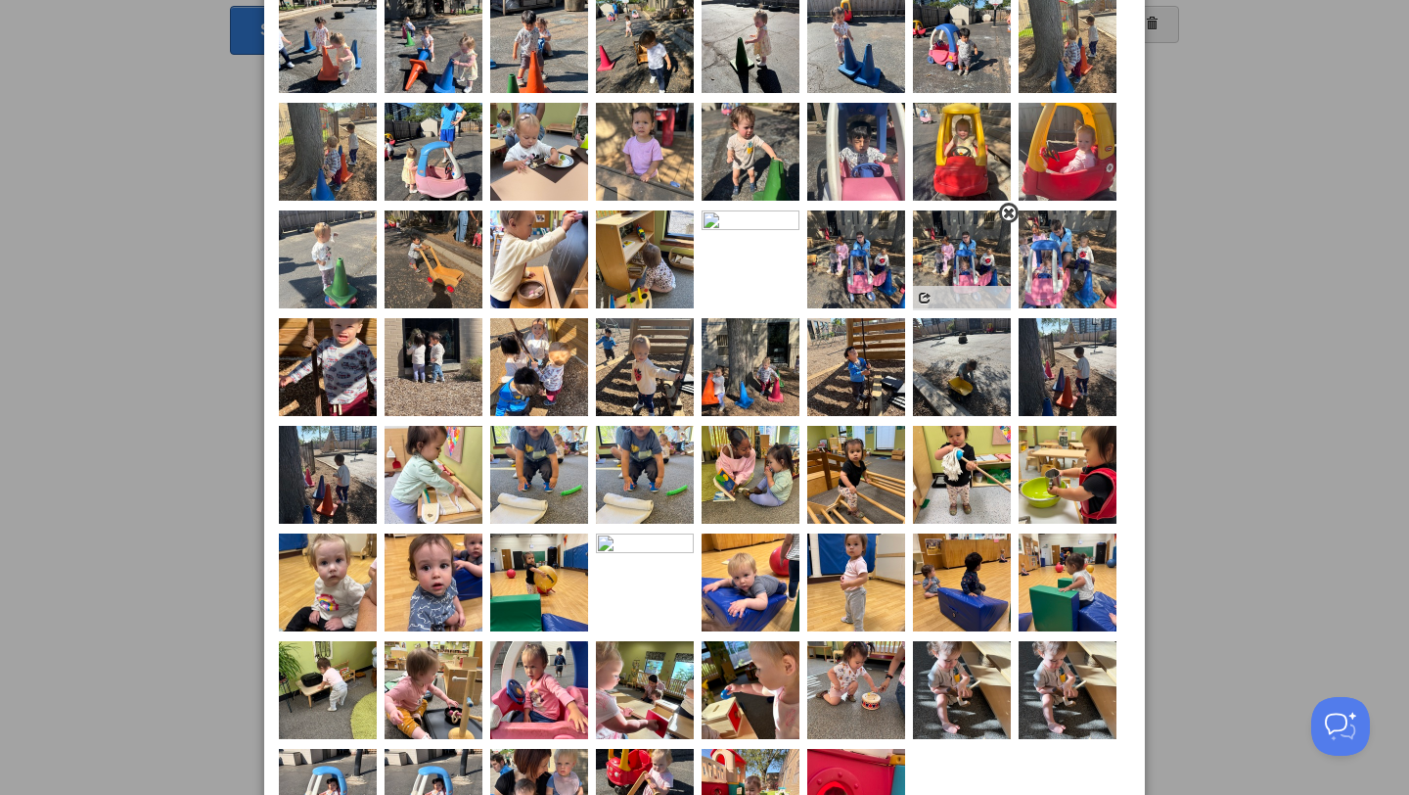
scroll to position [746, 0]
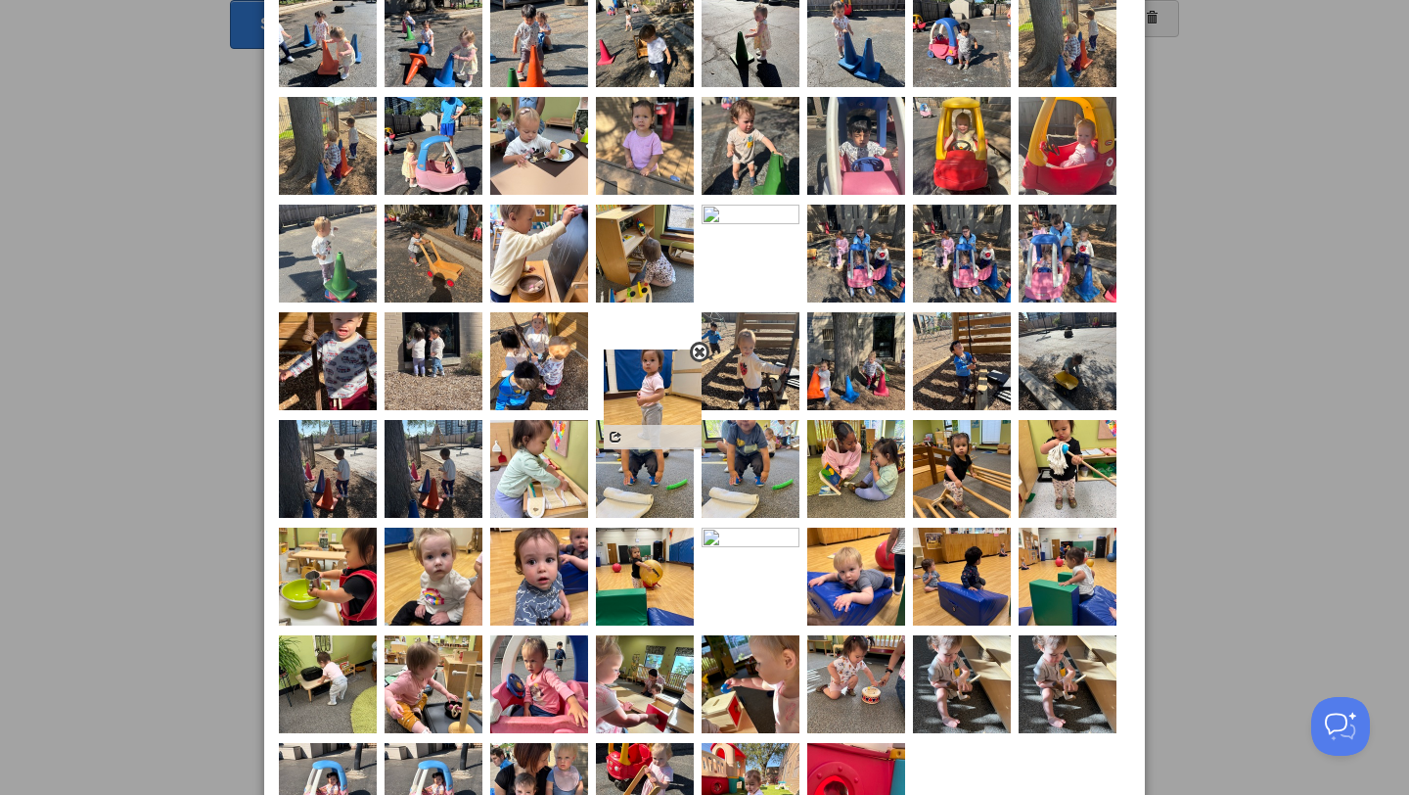
drag, startPoint x: 762, startPoint y: 678, endPoint x: 664, endPoint y: 394, distance: 300.2
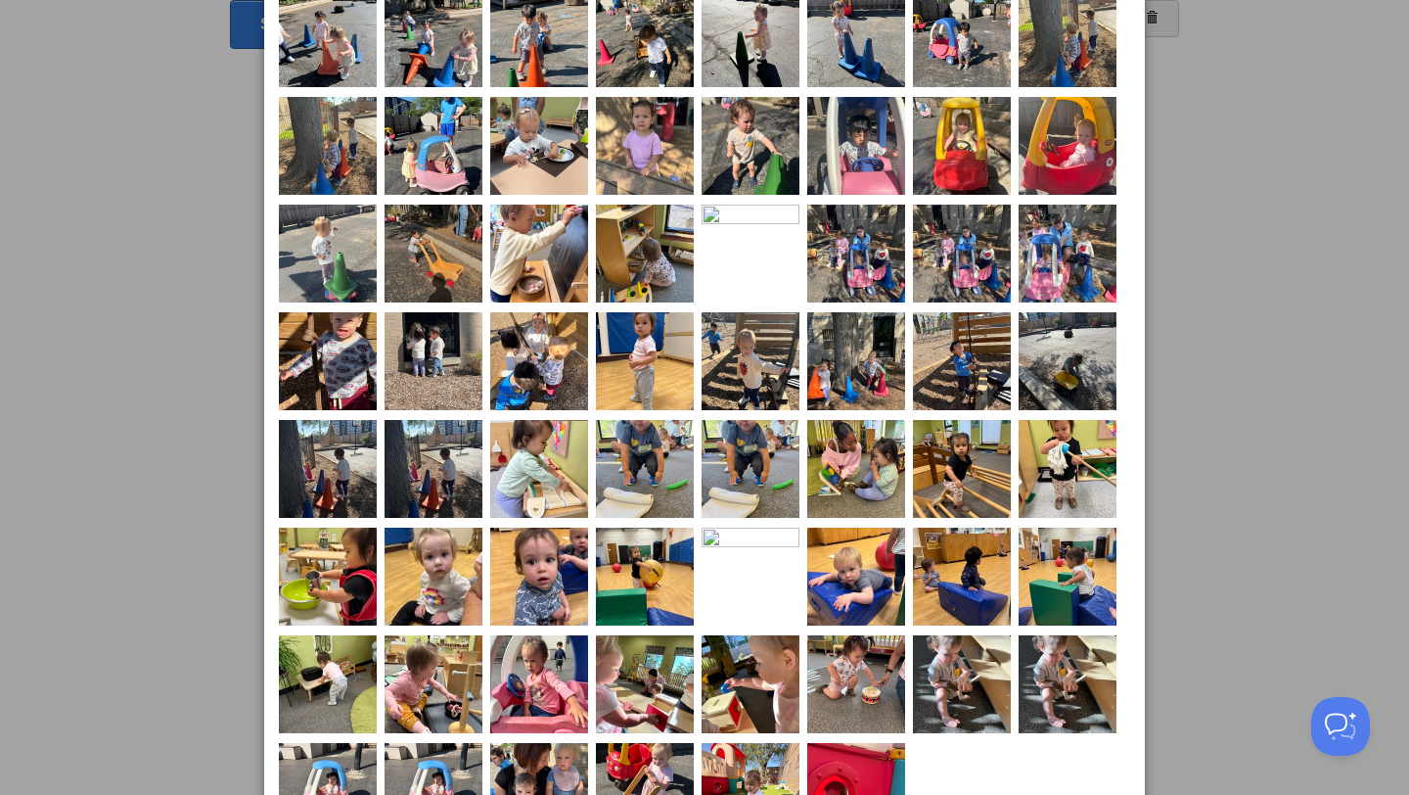
scroll to position [949, 0]
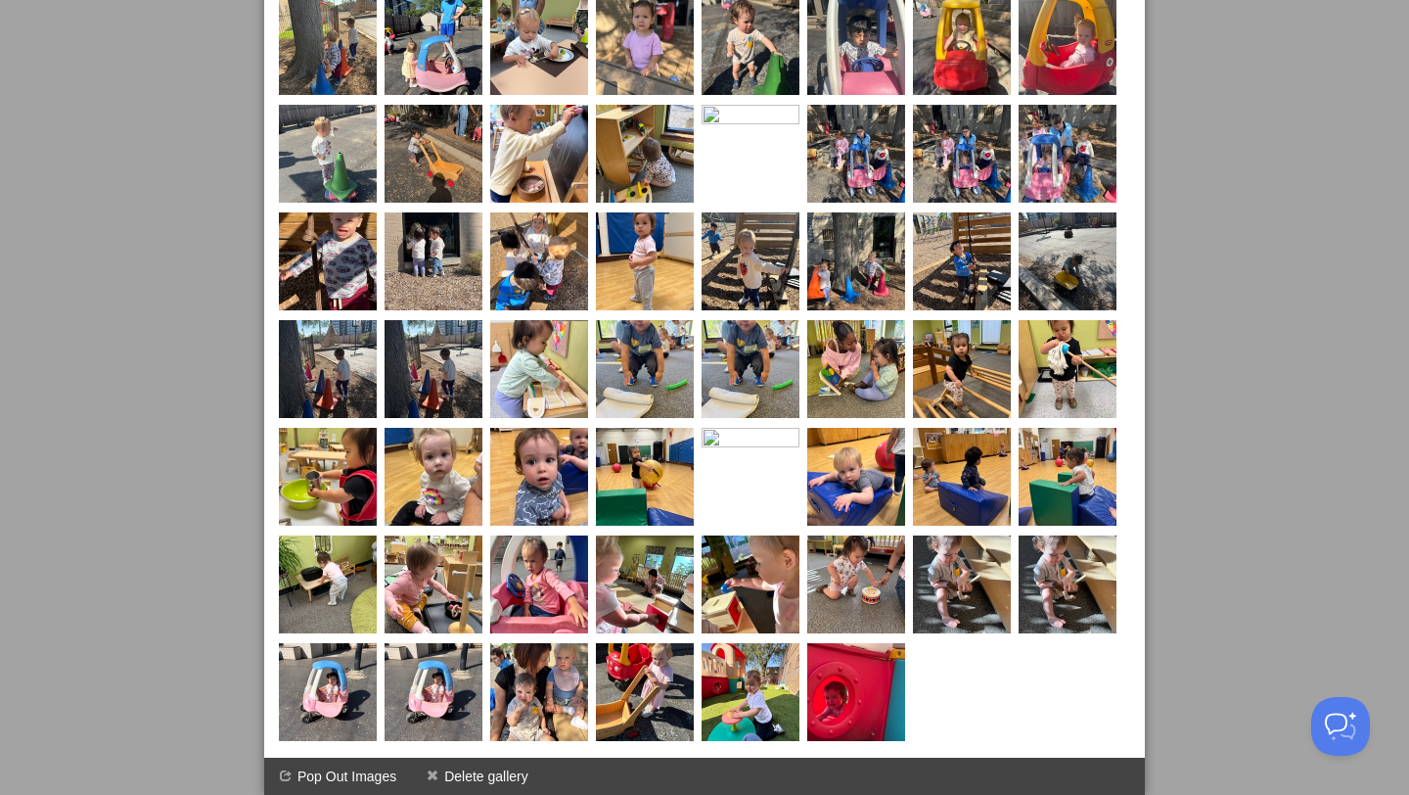
click at [1331, 345] on div at bounding box center [704, 397] width 1409 height 795
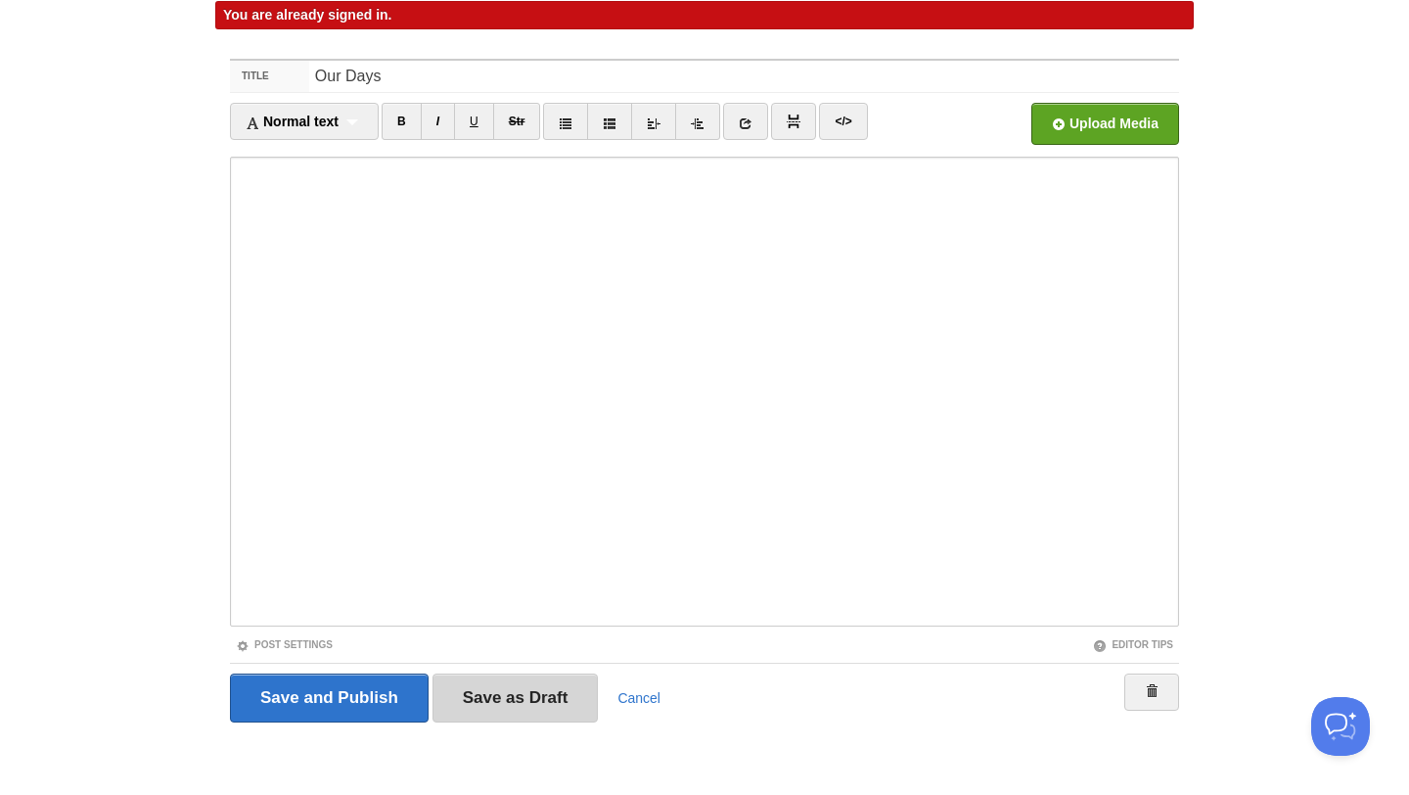
click at [553, 706] on input "Save as Draft" at bounding box center [516, 697] width 166 height 49
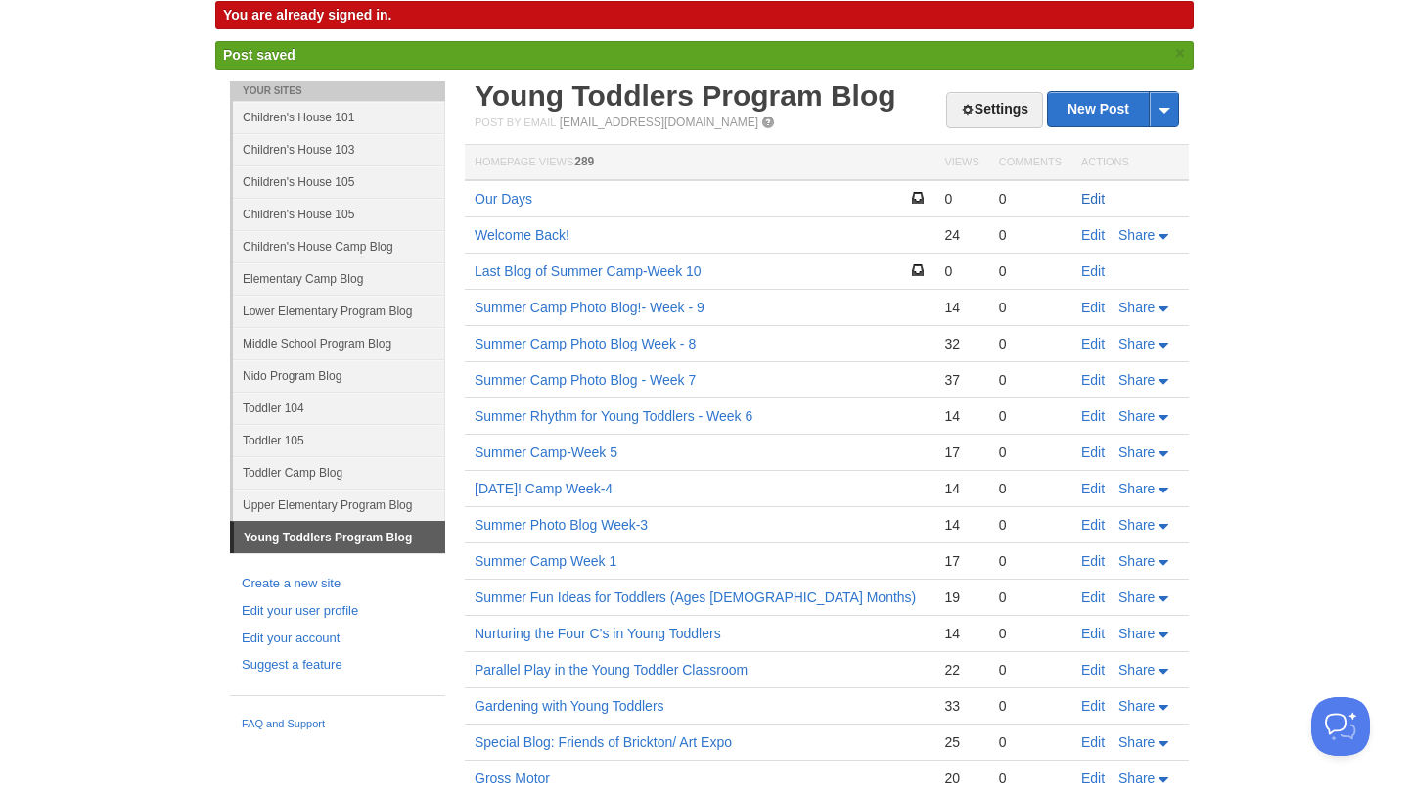
click at [1086, 203] on link "Edit" at bounding box center [1092, 199] width 23 height 16
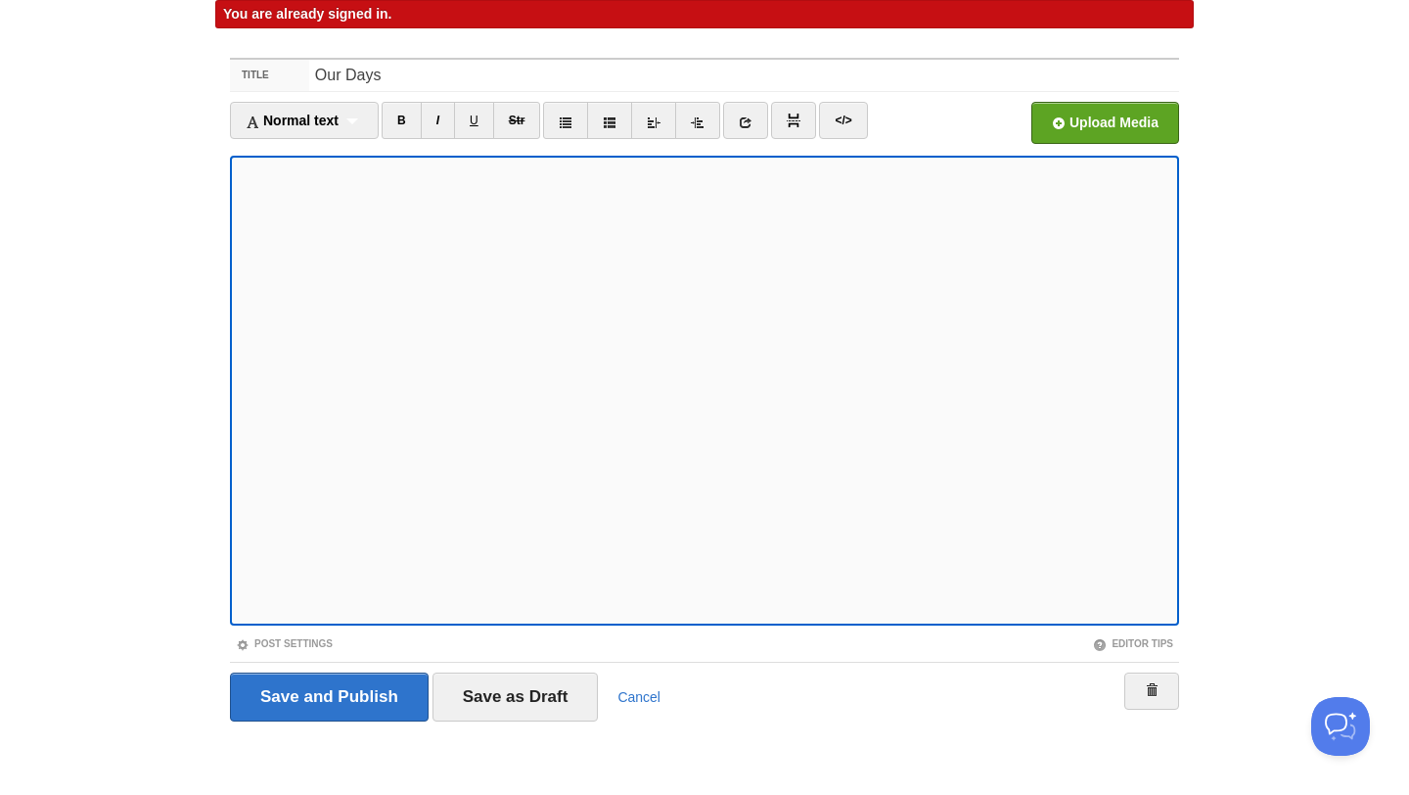
scroll to position [72, 0]
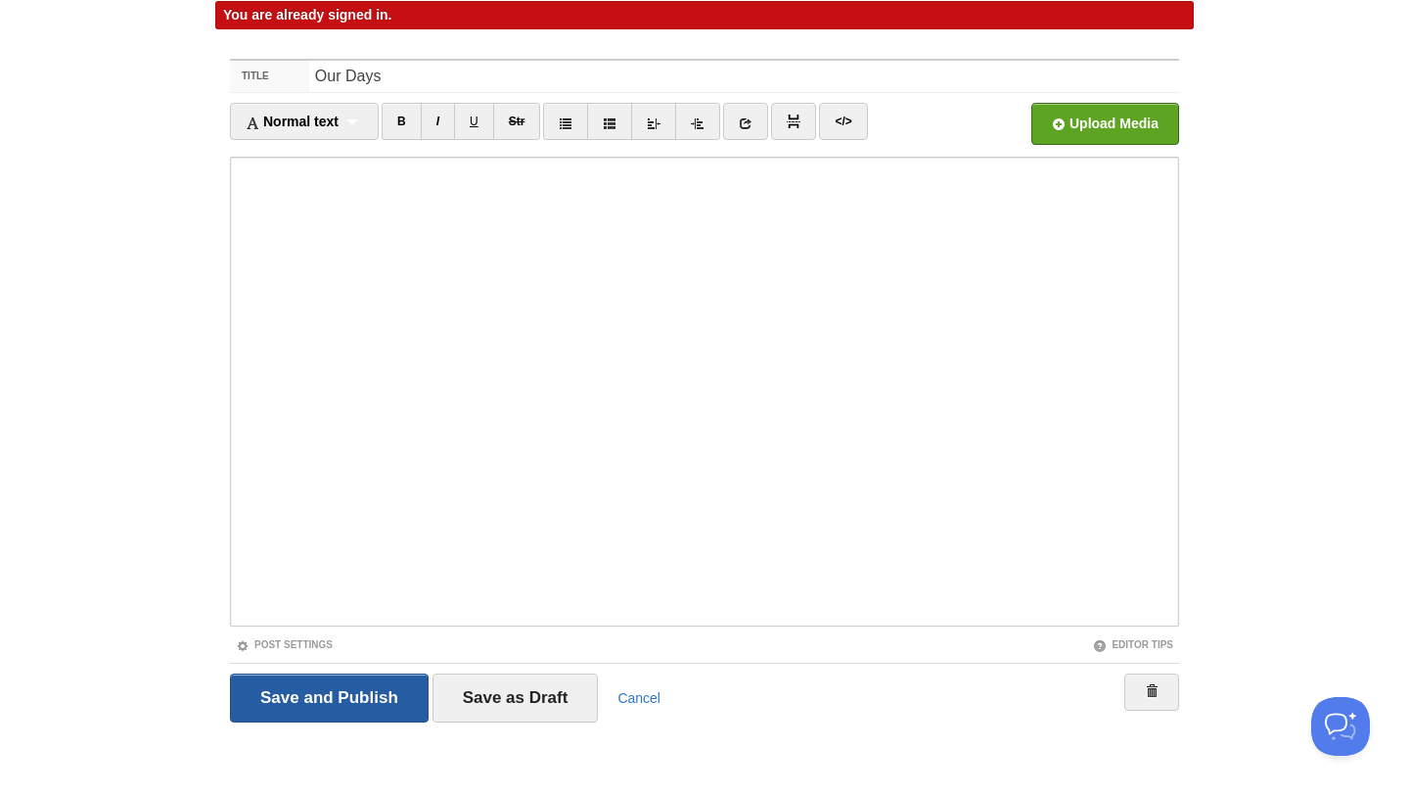
click at [299, 707] on input "Save and Publish" at bounding box center [329, 697] width 199 height 49
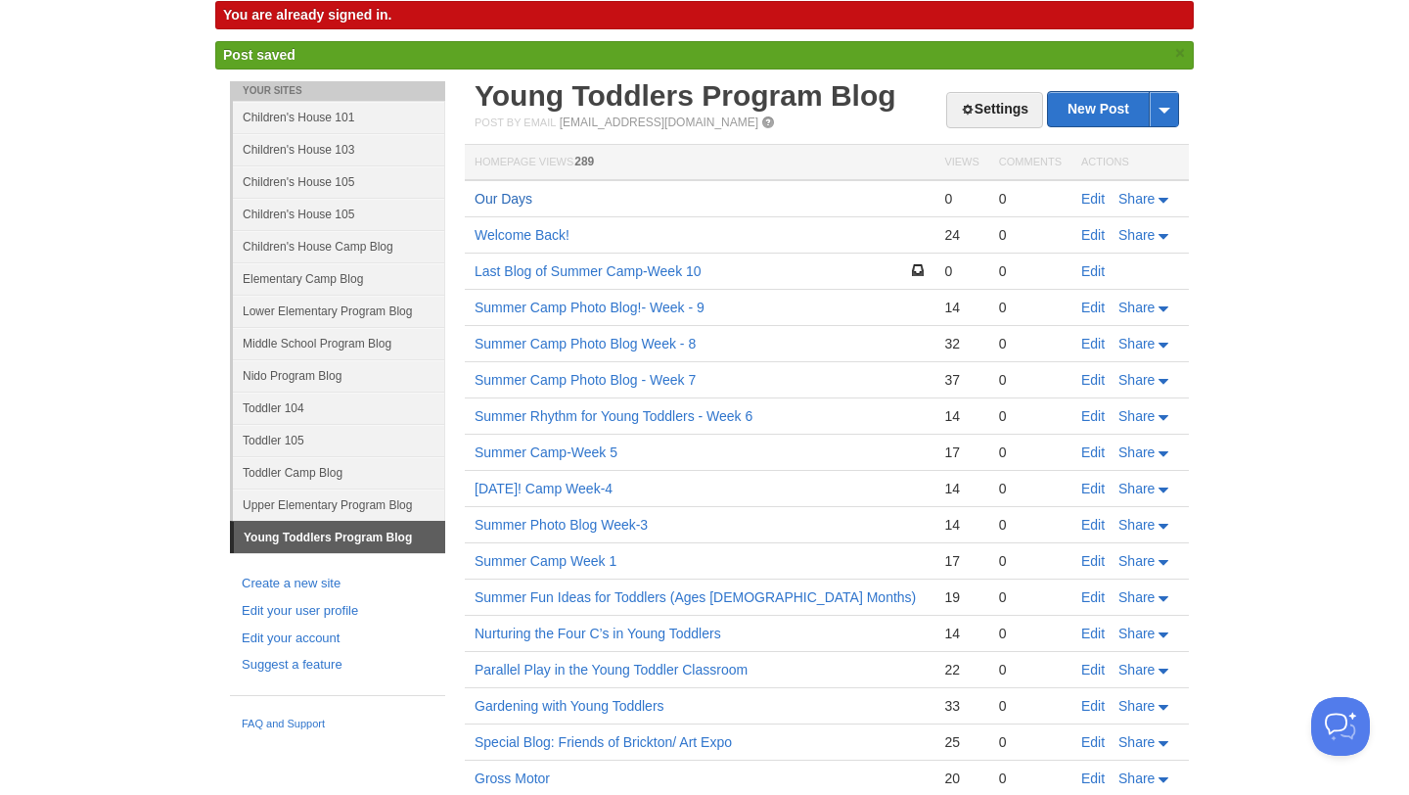
click at [517, 200] on link "Our Days" at bounding box center [504, 199] width 58 height 16
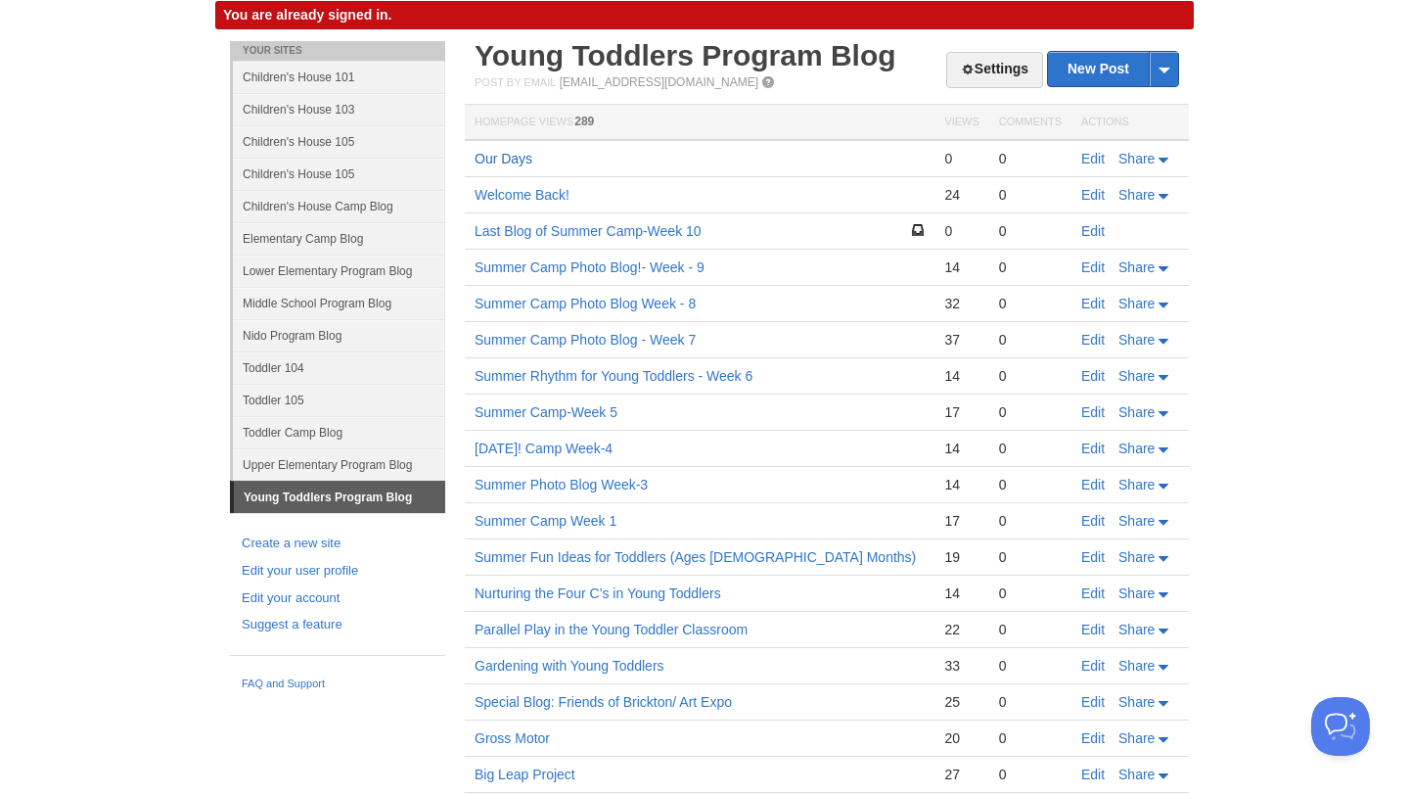
click at [516, 153] on link "Our Days" at bounding box center [504, 159] width 58 height 16
